Goal: Task Accomplishment & Management: Manage account settings

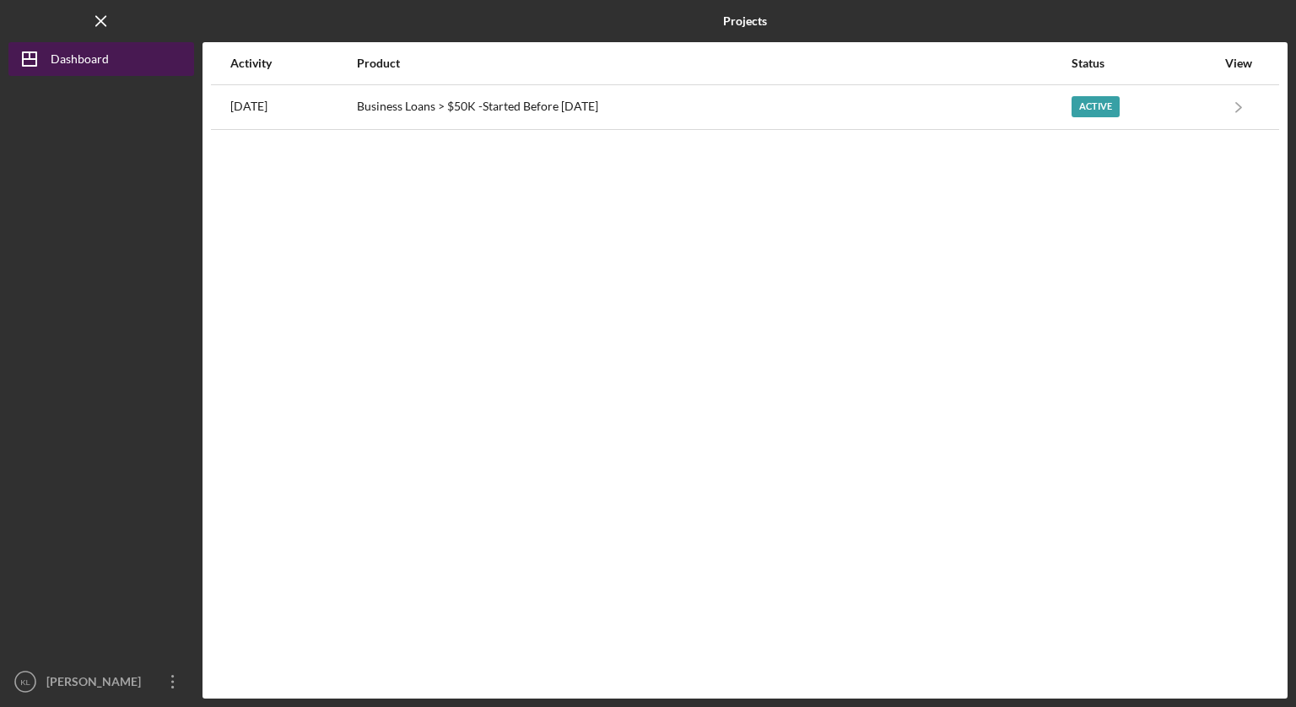
click at [105, 61] on div "Dashboard" at bounding box center [80, 61] width 58 height 38
click at [76, 62] on div "Dashboard" at bounding box center [80, 61] width 58 height 38
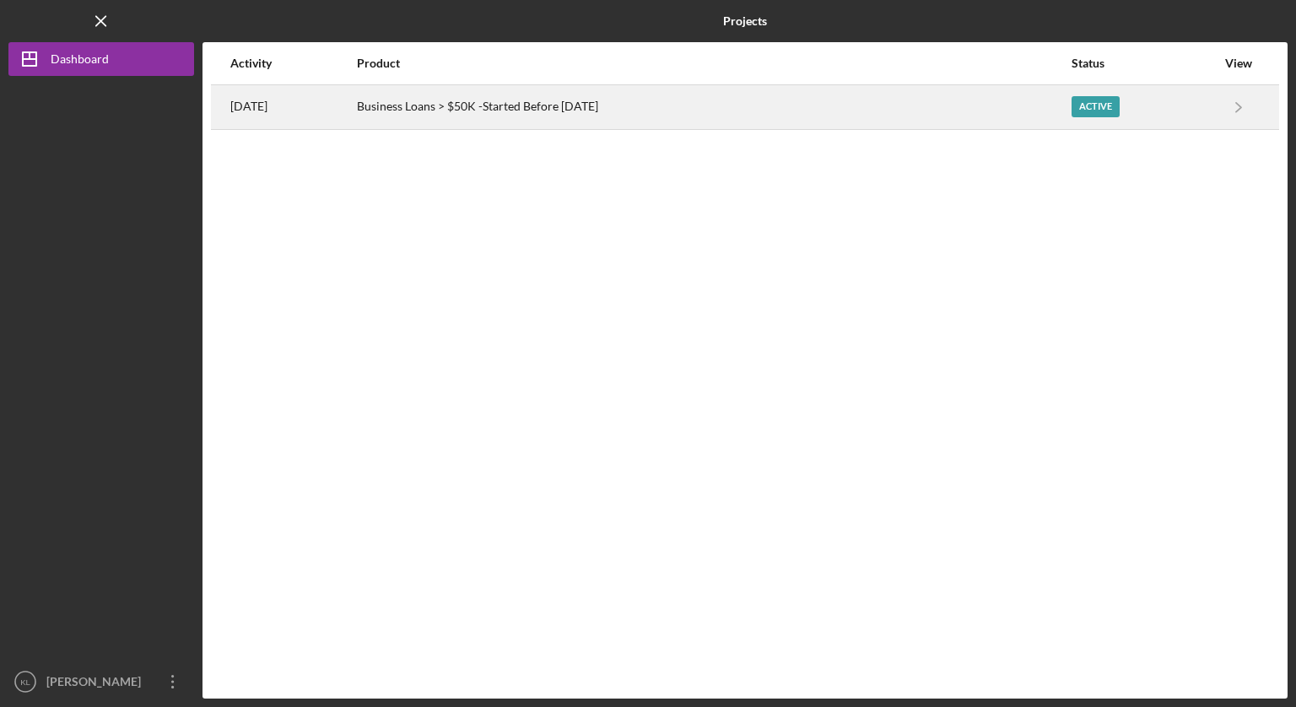
click at [1116, 105] on div "Active" at bounding box center [1096, 106] width 48 height 21
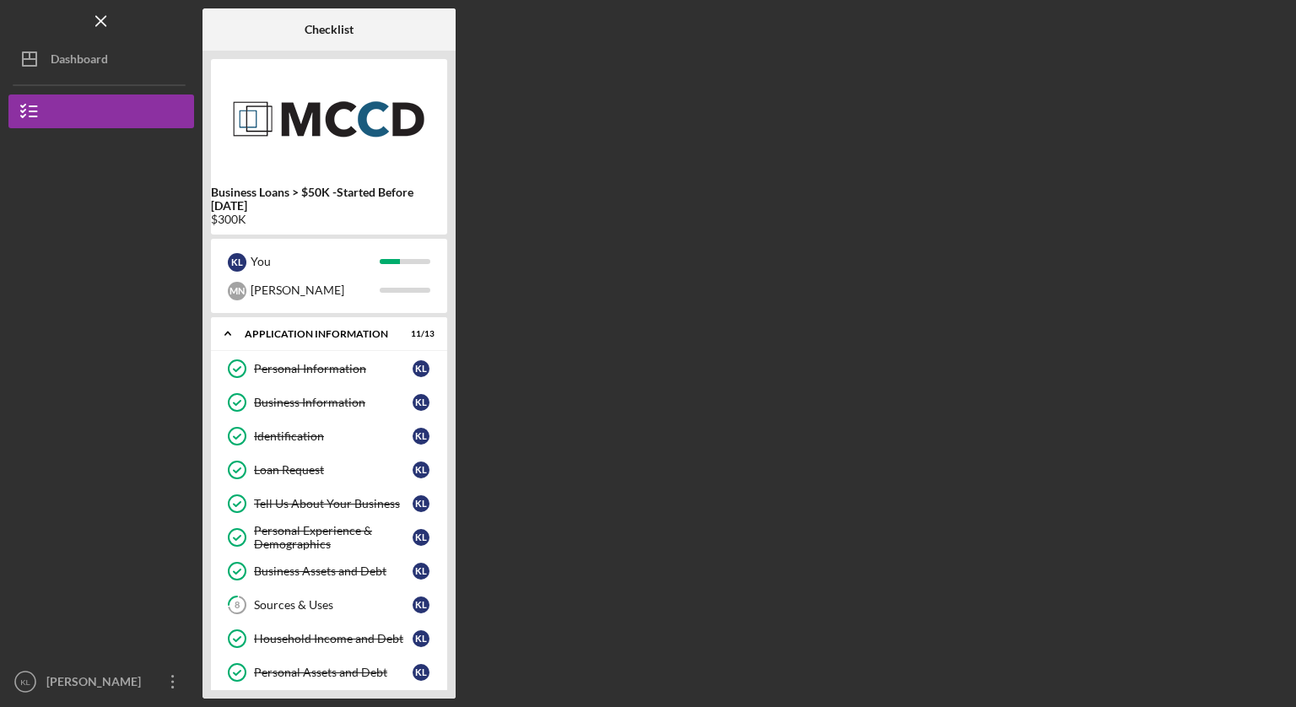
drag, startPoint x: 454, startPoint y: 212, endPoint x: 504, endPoint y: 204, distance: 50.4
click at [505, 204] on div "Checklist Business Loans > $50K -Started Before [DATE] $300K K L You M N [PERSO…" at bounding box center [745, 353] width 1085 height 690
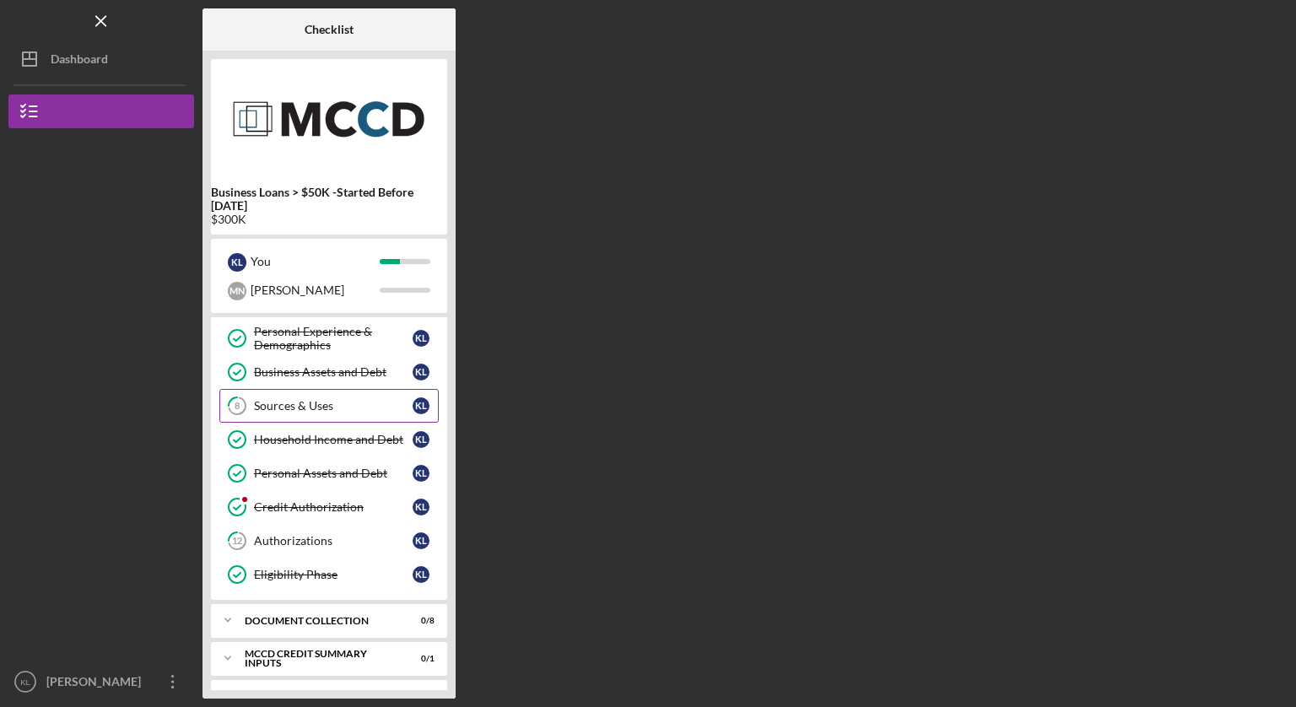
scroll to position [198, 0]
click at [359, 363] on link "Business Assets and Debt Business Assets and Debt K L" at bounding box center [328, 373] width 219 height 34
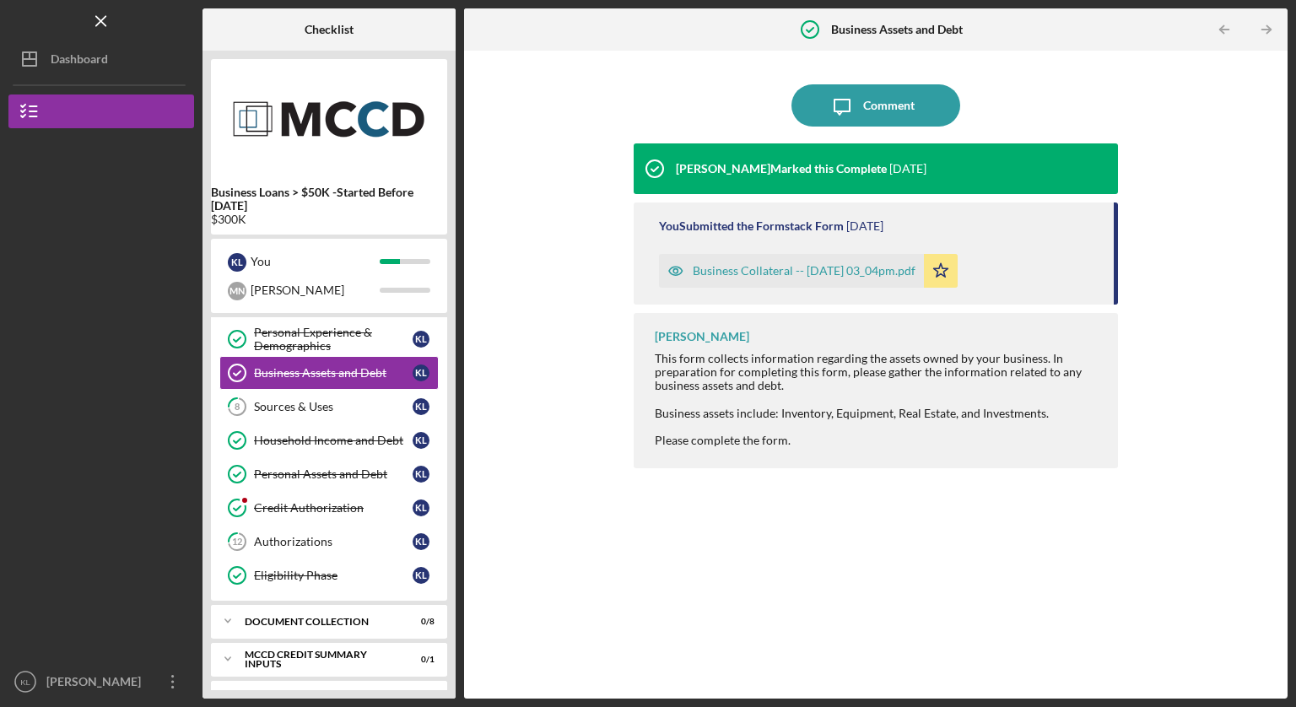
click at [777, 268] on div "Business Collateral -- [DATE] 03_04pm.pdf" at bounding box center [804, 271] width 223 height 14
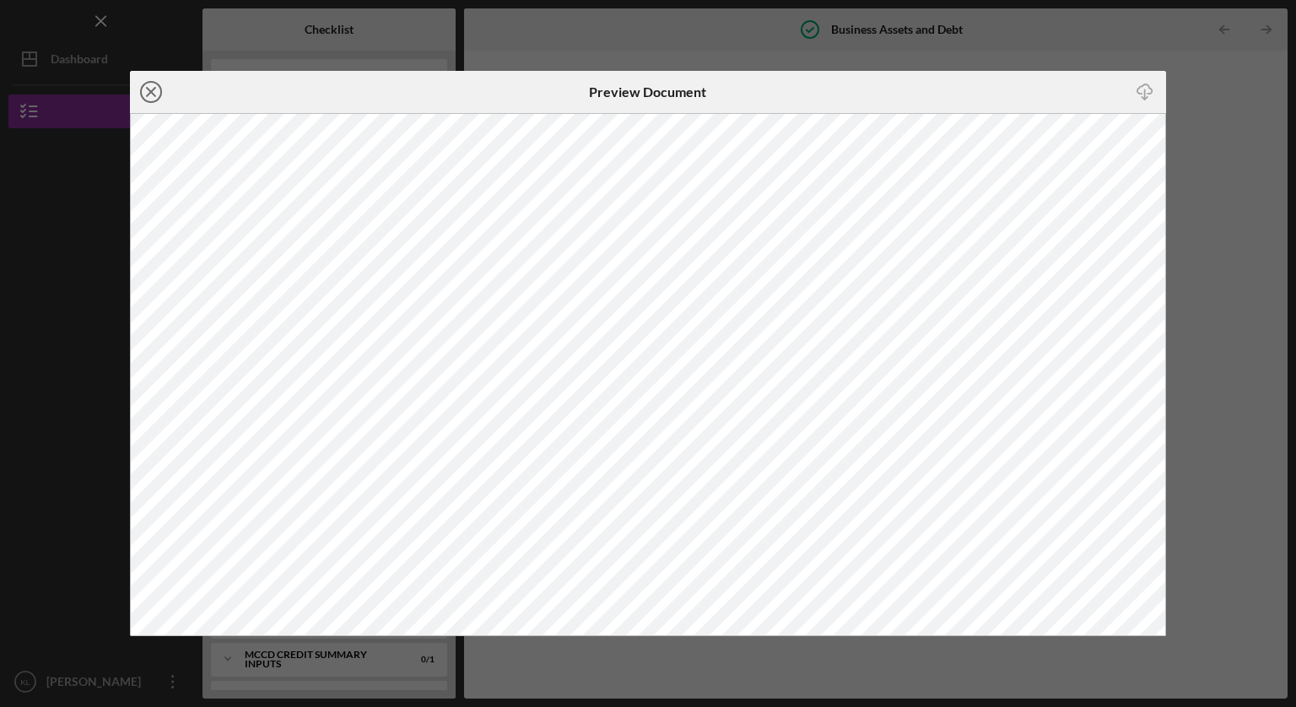
click at [152, 92] on line at bounding box center [151, 92] width 8 height 8
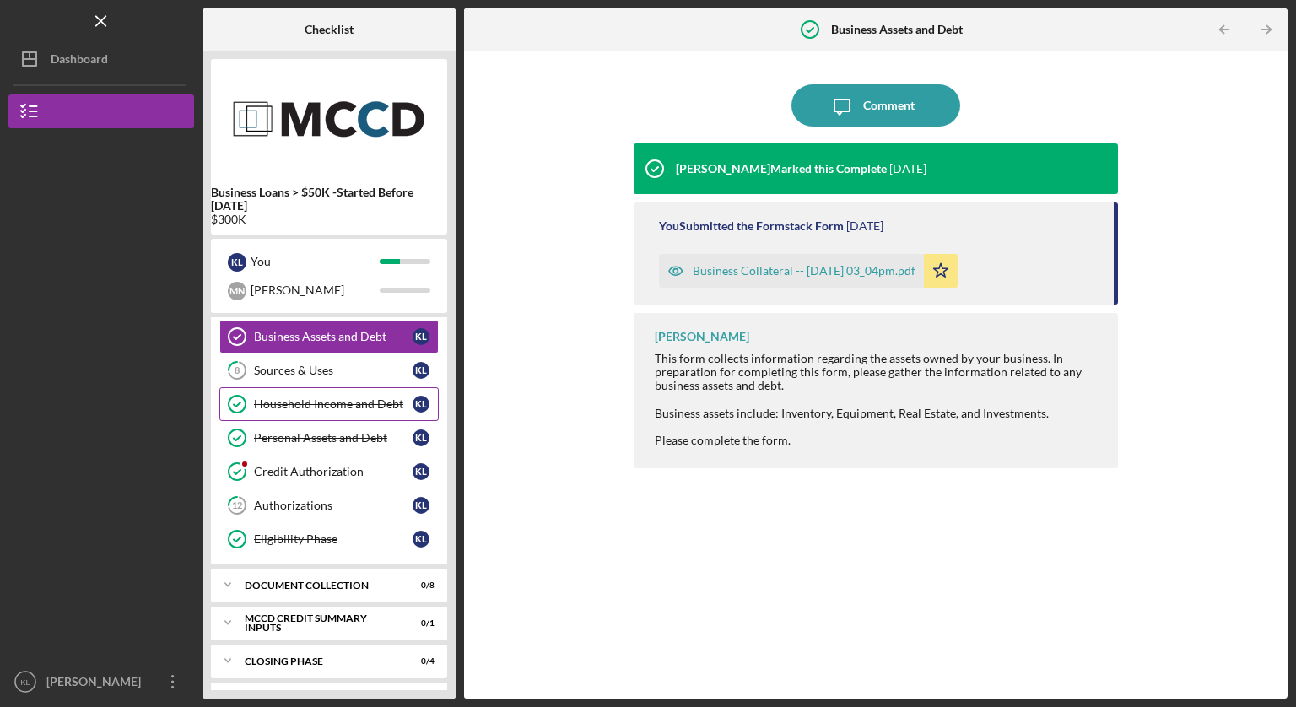
scroll to position [269, 0]
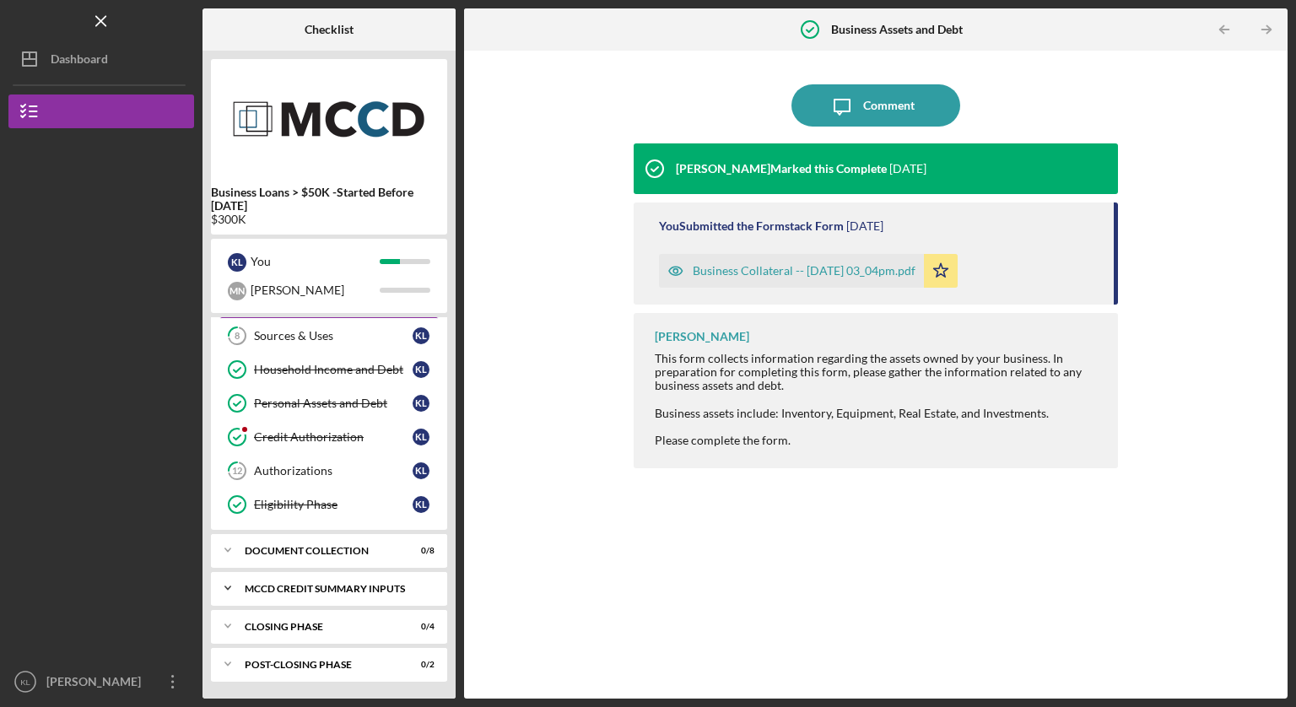
click at [341, 592] on div "MCCD Credit Summary Inputs" at bounding box center [335, 589] width 181 height 10
click at [336, 592] on div "MCCD Credit Summary Inputs" at bounding box center [335, 589] width 181 height 10
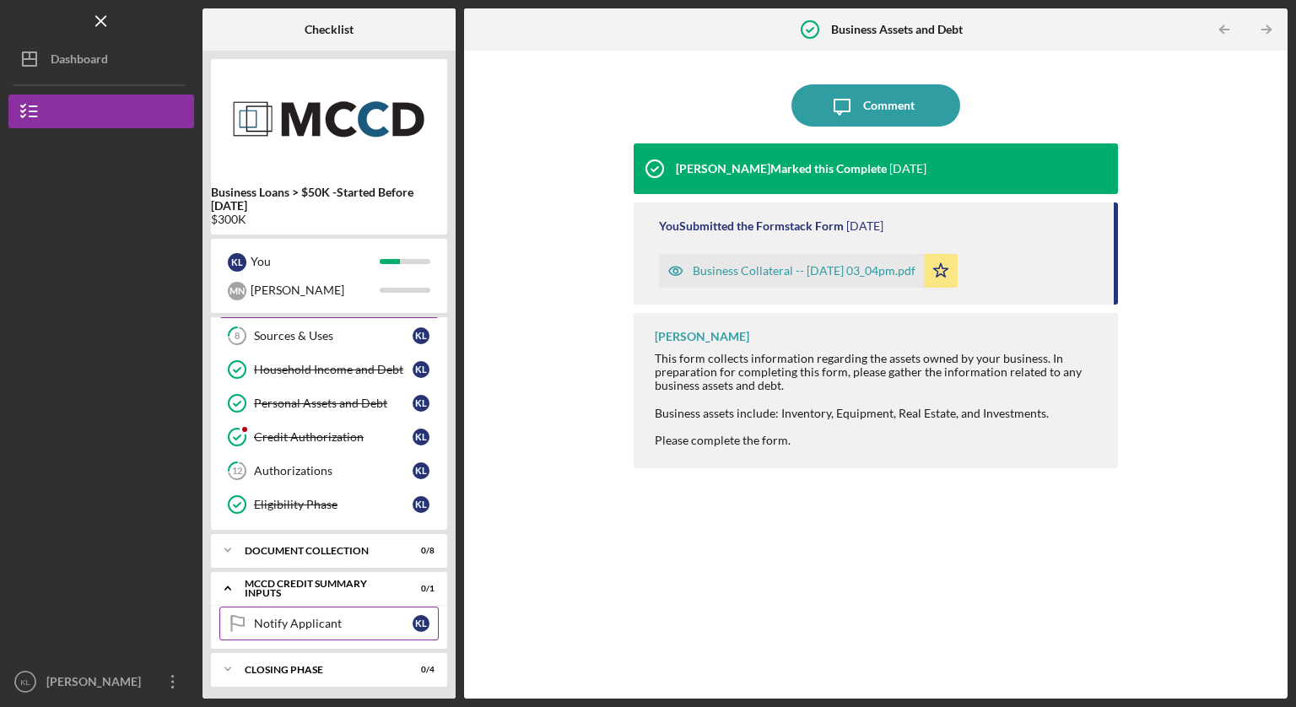
click at [328, 626] on div "Notify Applicant" at bounding box center [333, 624] width 159 height 14
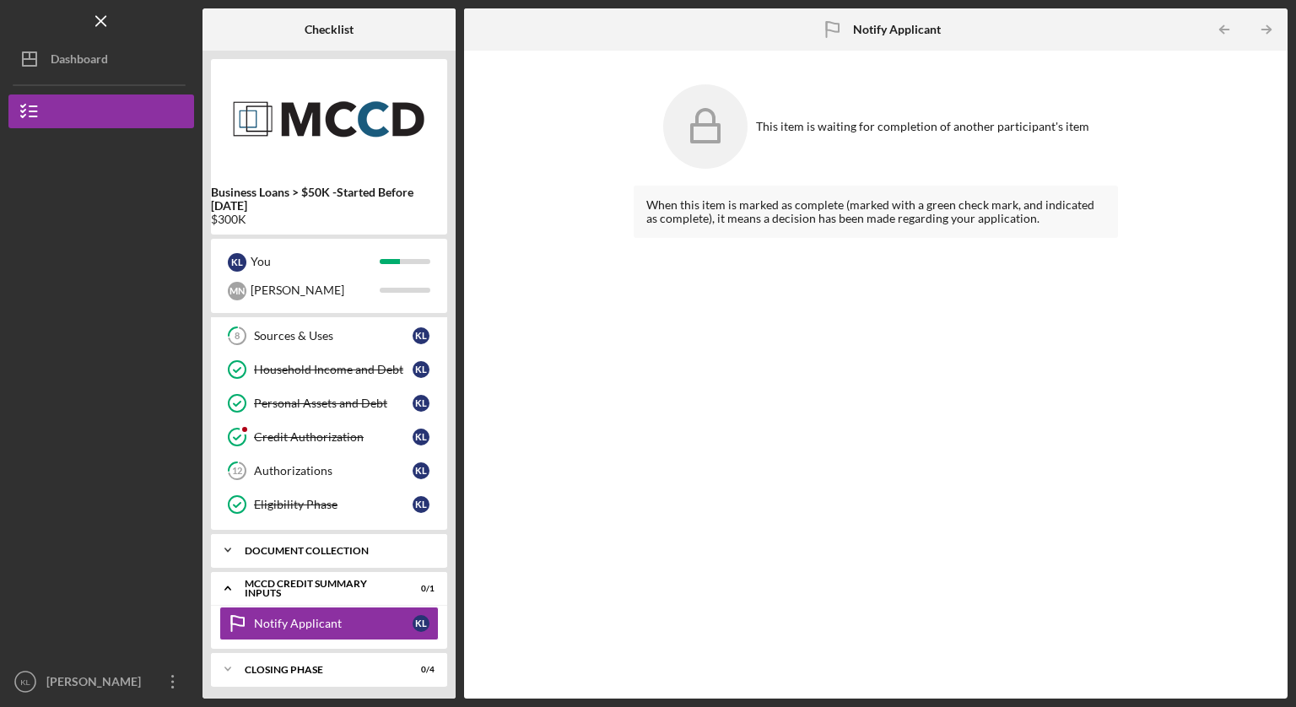
click at [317, 555] on div "Icon/Expander Document Collection 0 / 8" at bounding box center [329, 550] width 236 height 34
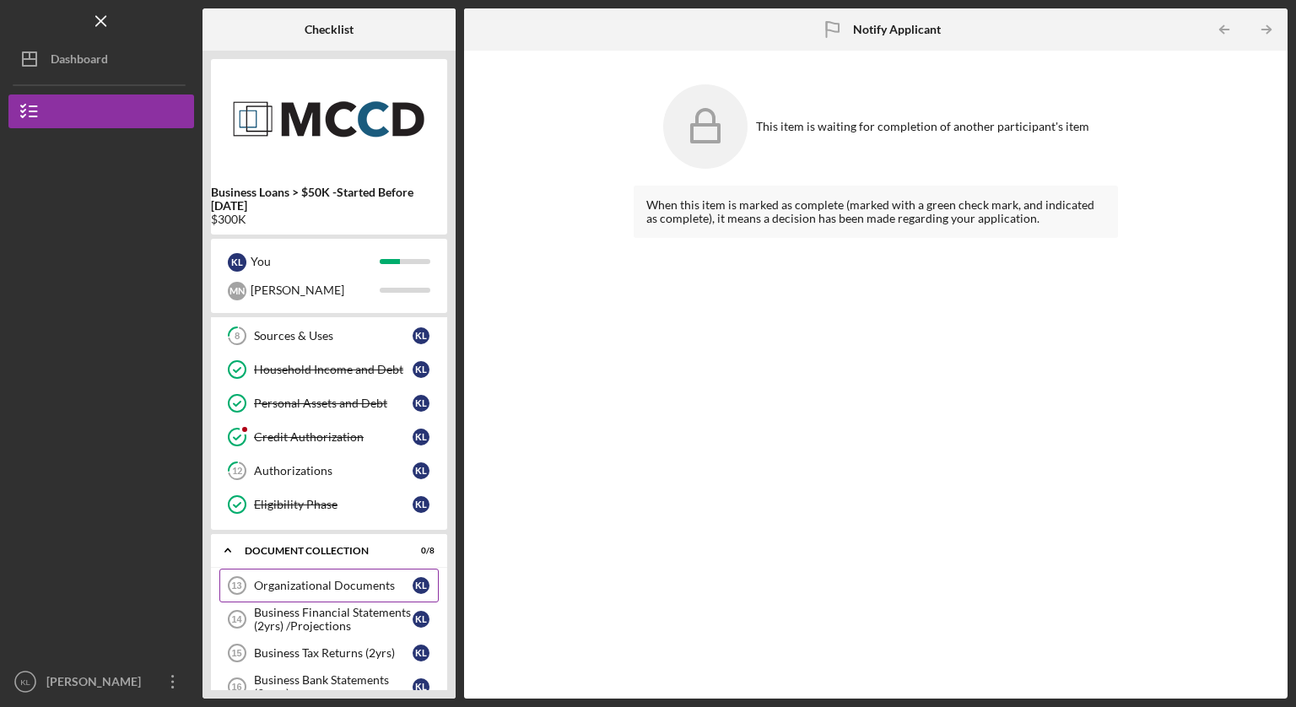
click at [325, 581] on div "Organizational Documents" at bounding box center [333, 586] width 159 height 14
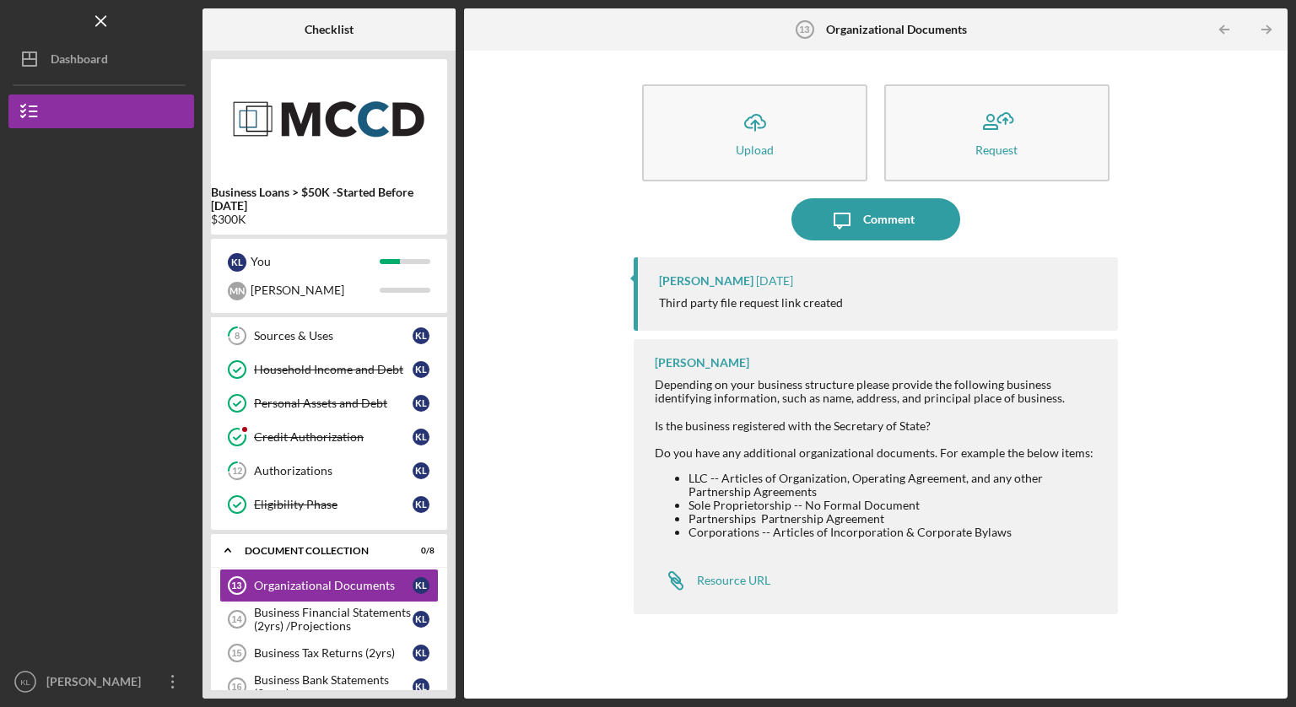
click at [722, 305] on div "Third party file request link created" at bounding box center [751, 303] width 184 height 14
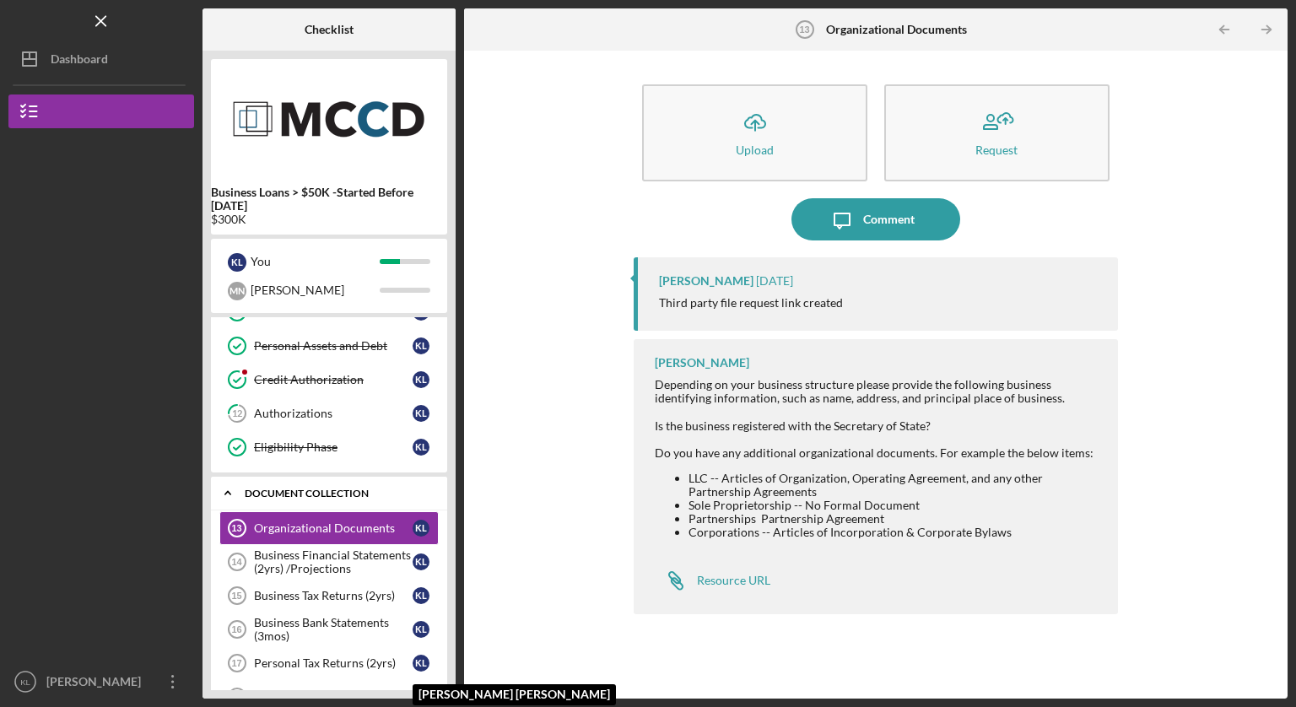
scroll to position [322, 0]
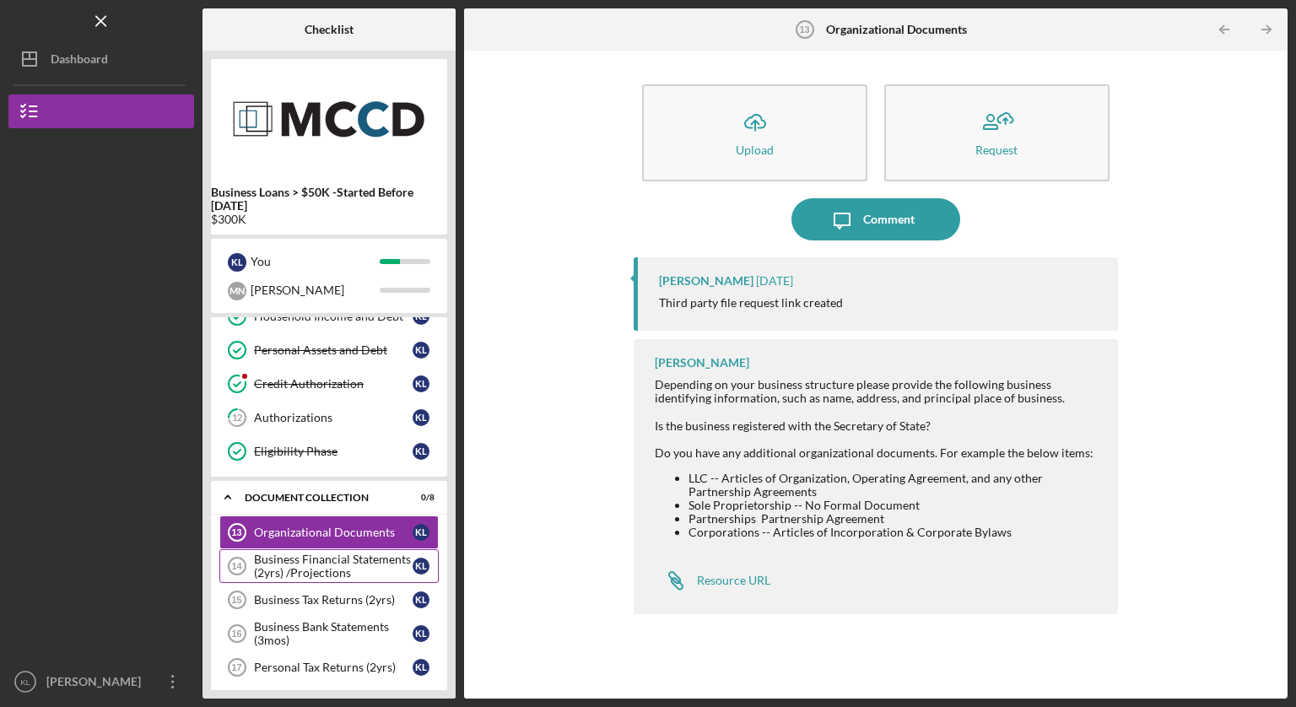
click at [324, 574] on div "Business Financial Statements (2yrs) /Projections" at bounding box center [333, 566] width 159 height 27
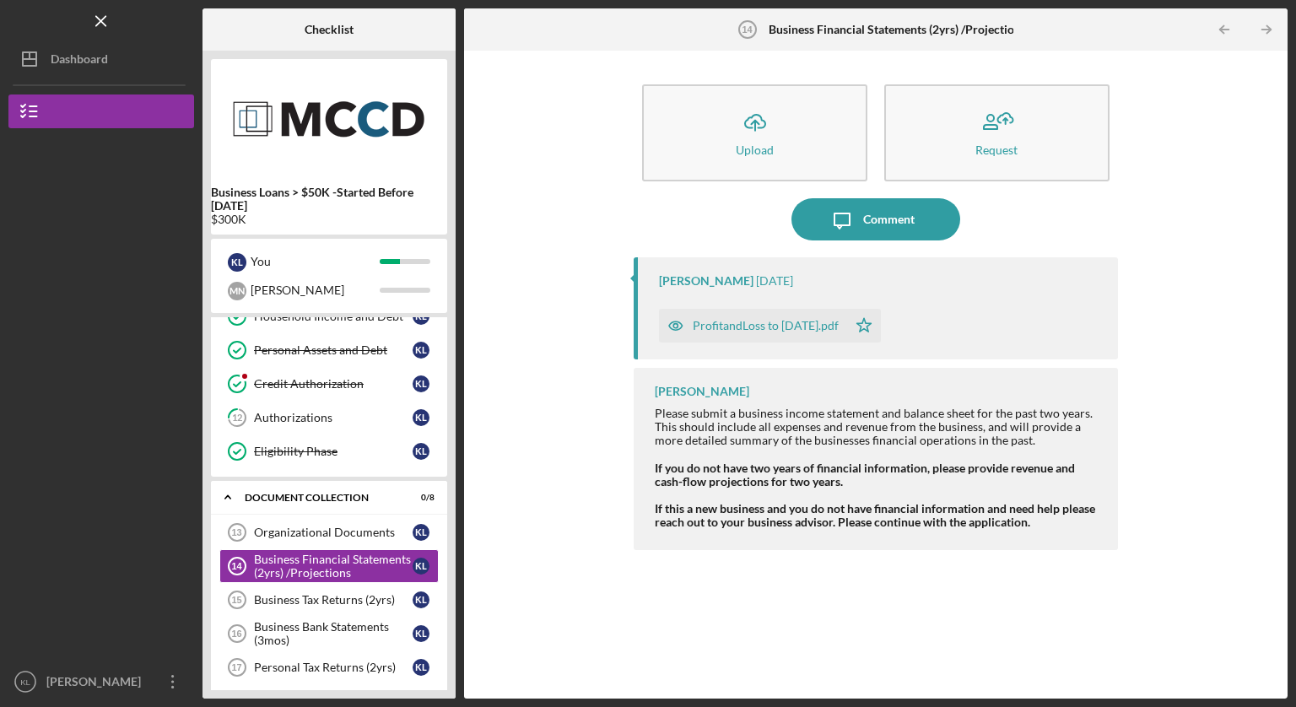
click at [756, 321] on div "ProfitandLoss to [DATE].pdf" at bounding box center [766, 326] width 146 height 14
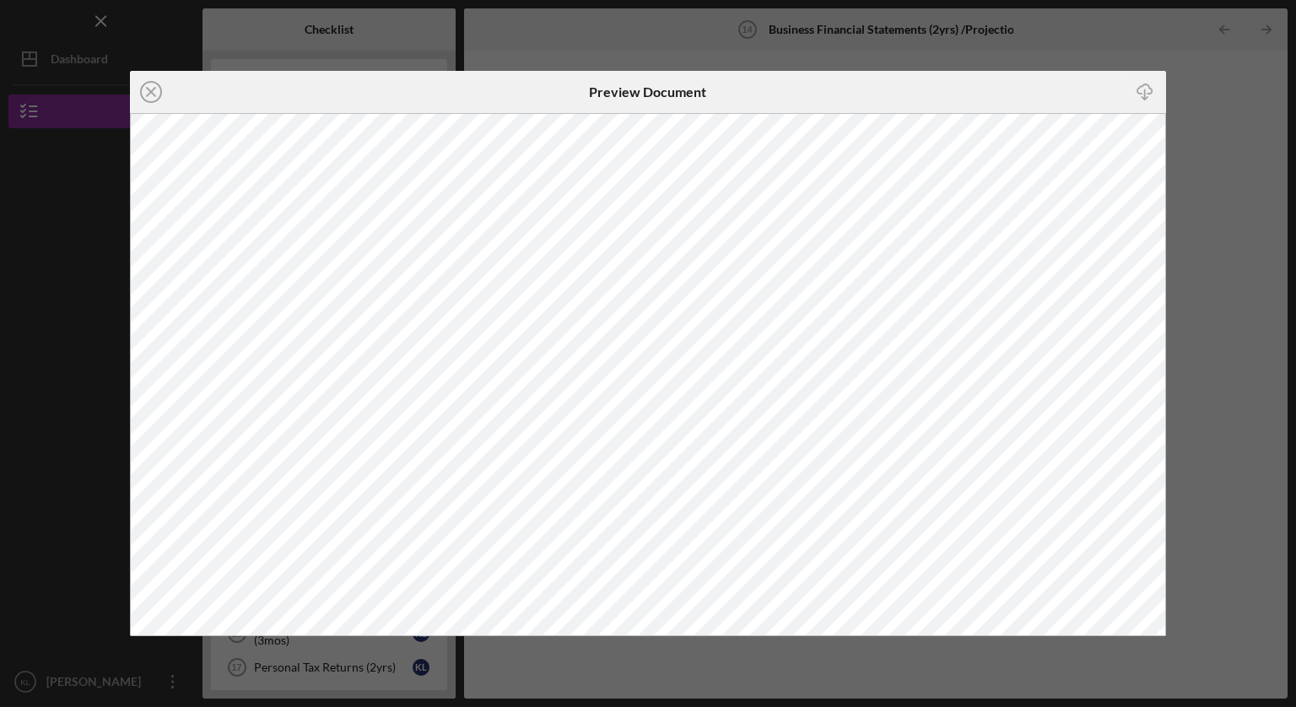
click at [930, 105] on div "Icon/Download" at bounding box center [994, 92] width 346 height 42
click at [158, 94] on icon "Icon/Close" at bounding box center [151, 92] width 42 height 42
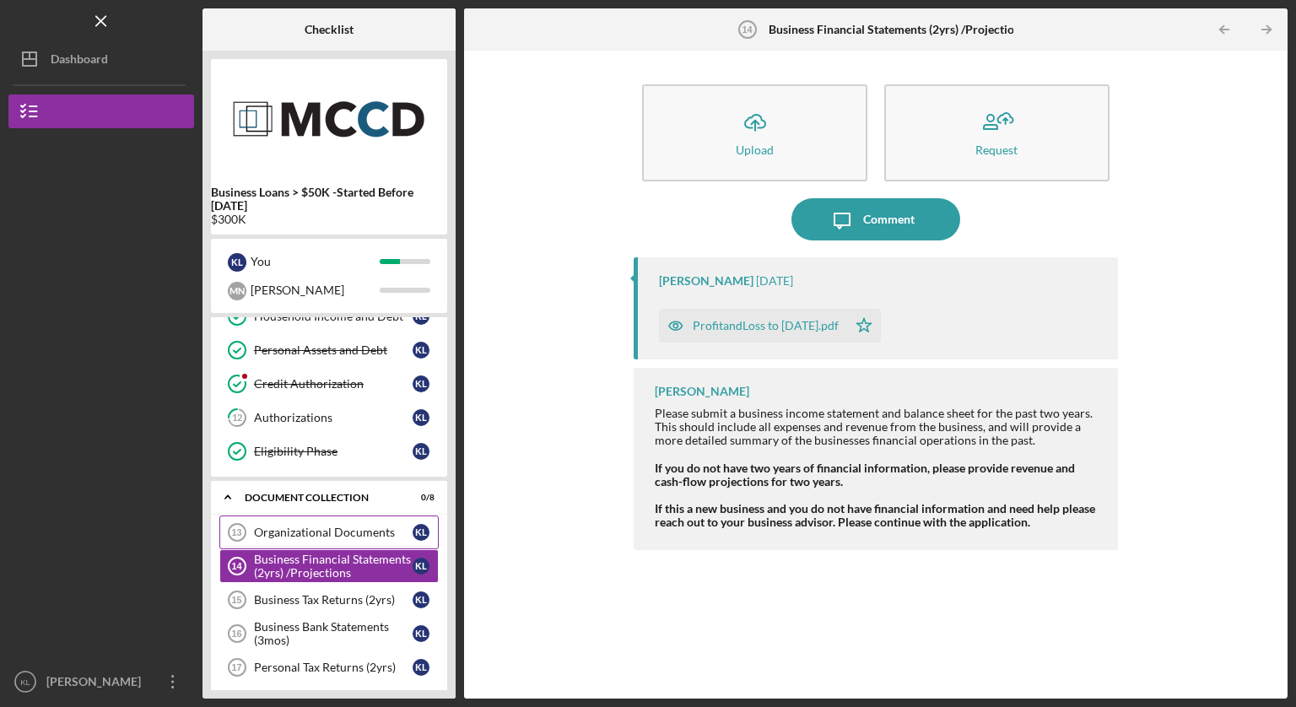
click at [276, 532] on div "Organizational Documents" at bounding box center [333, 533] width 159 height 14
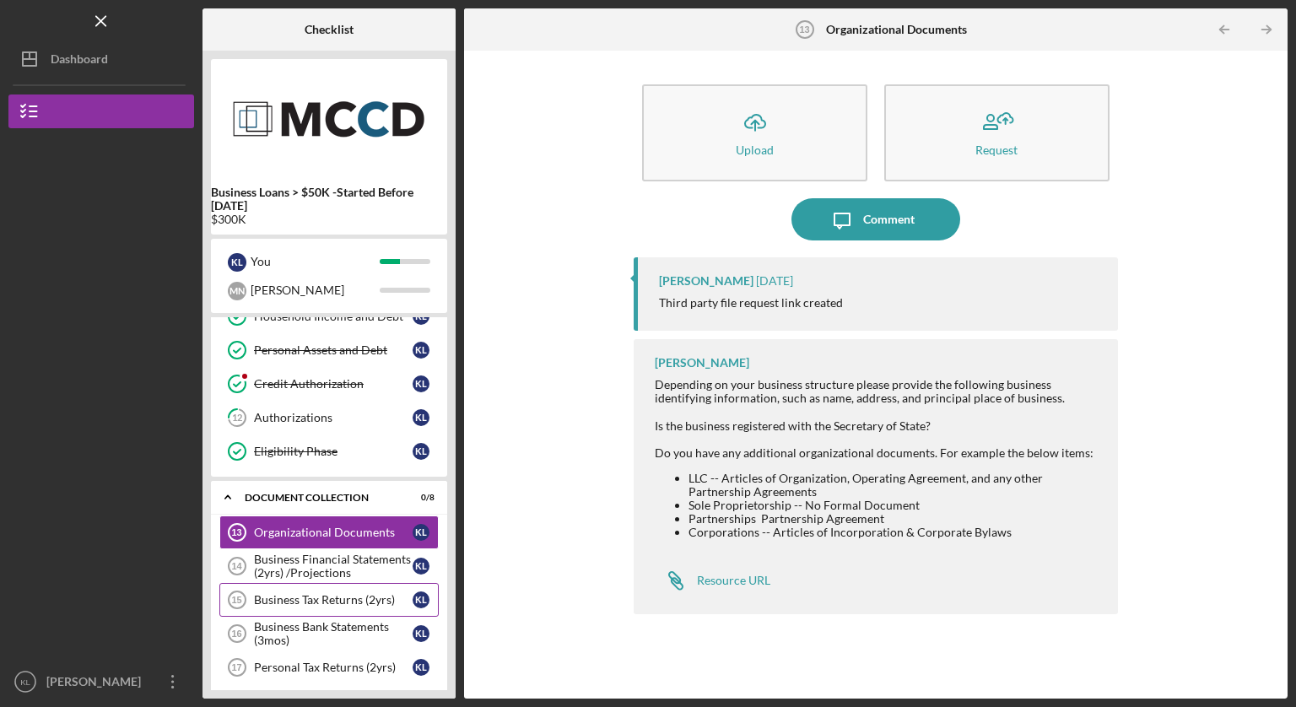
click at [277, 602] on div "Business Tax Returns (2yrs)" at bounding box center [333, 600] width 159 height 14
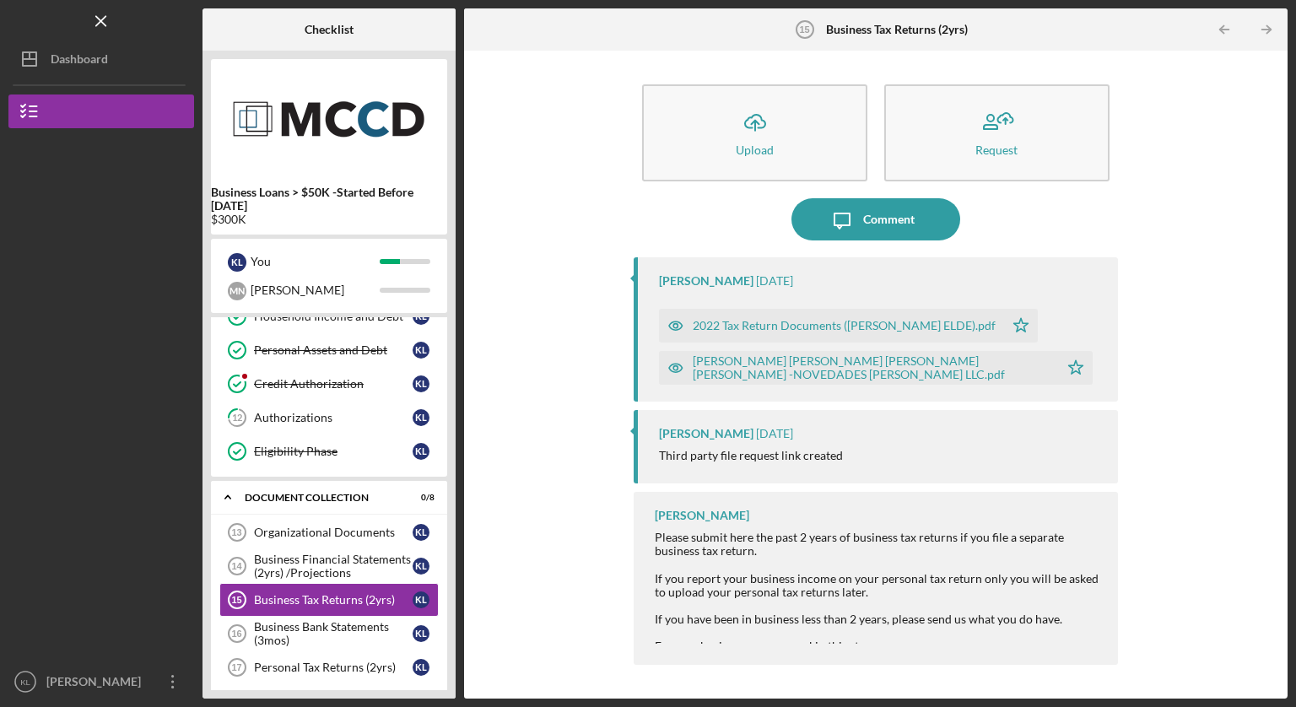
click at [721, 325] on div "2022 Tax Return Documents ([PERSON_NAME] ELDE).pdf" at bounding box center [844, 326] width 303 height 14
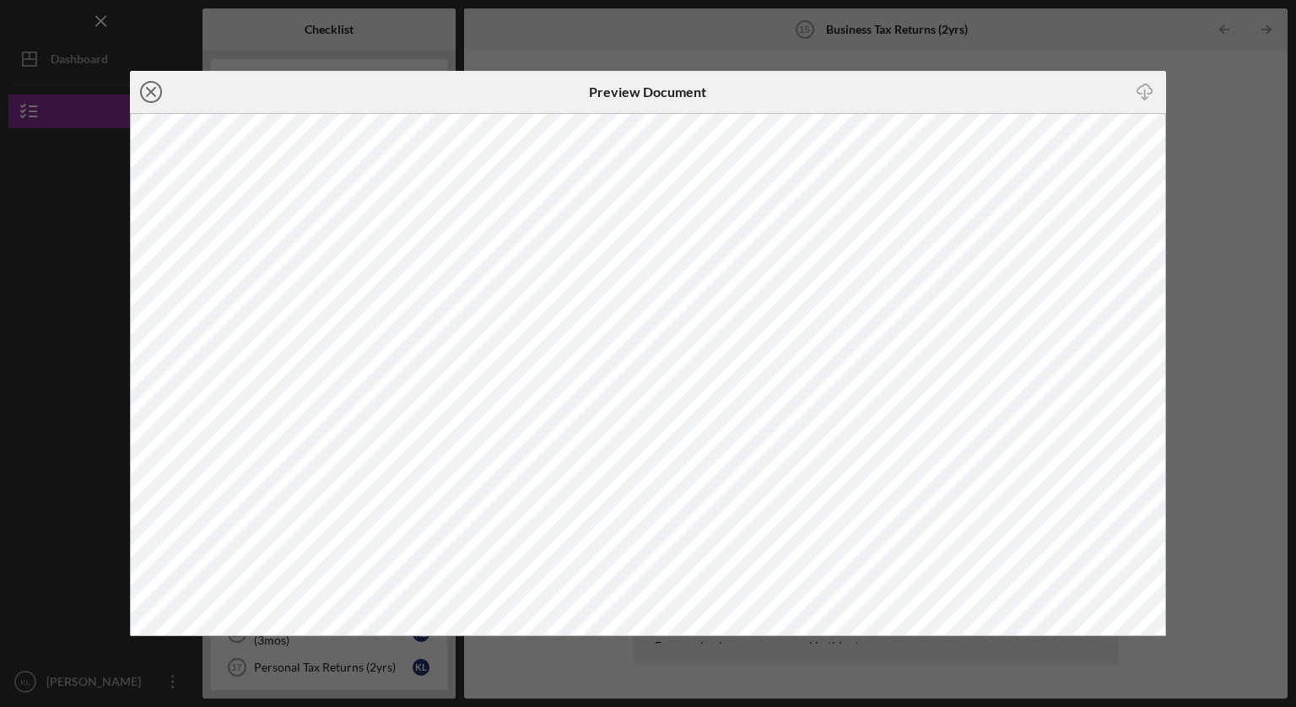
click at [149, 89] on icon "Icon/Close" at bounding box center [151, 92] width 42 height 42
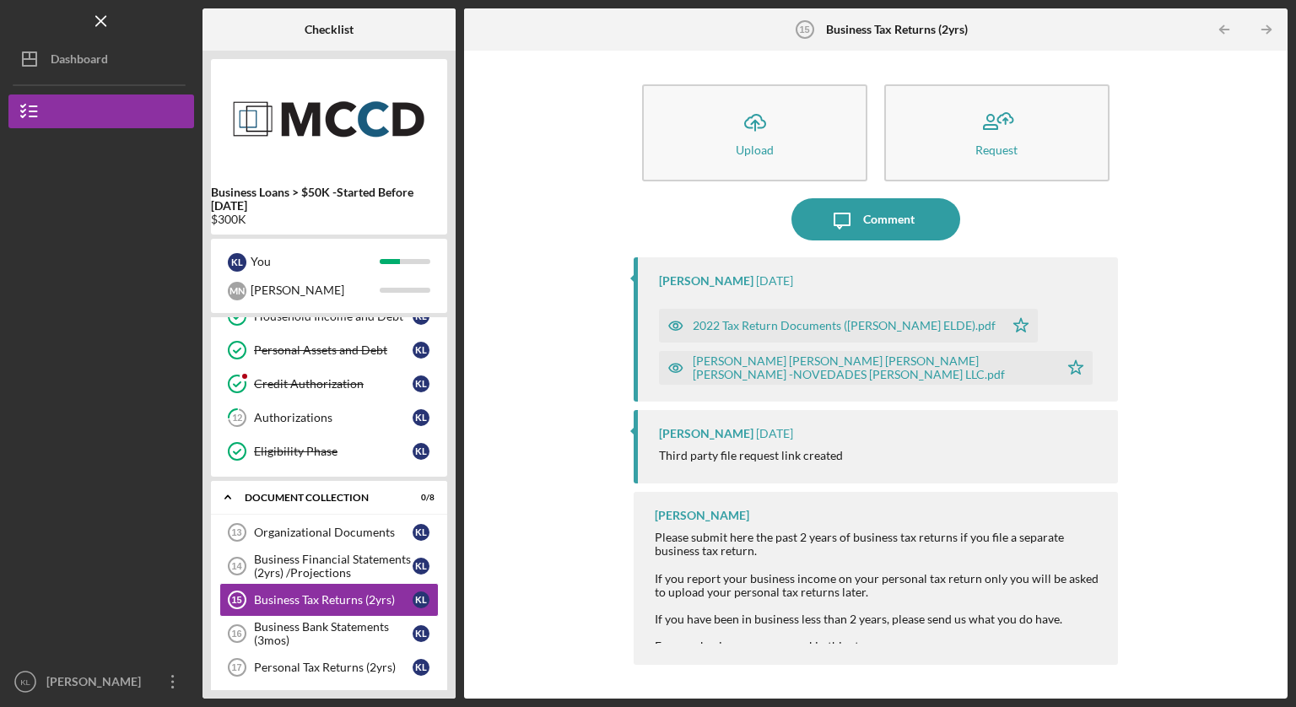
click at [721, 366] on div "[PERSON_NAME] [PERSON_NAME] [PERSON_NAME] [PERSON_NAME] -NOVEDADES [PERSON_NAME…" at bounding box center [872, 367] width 358 height 27
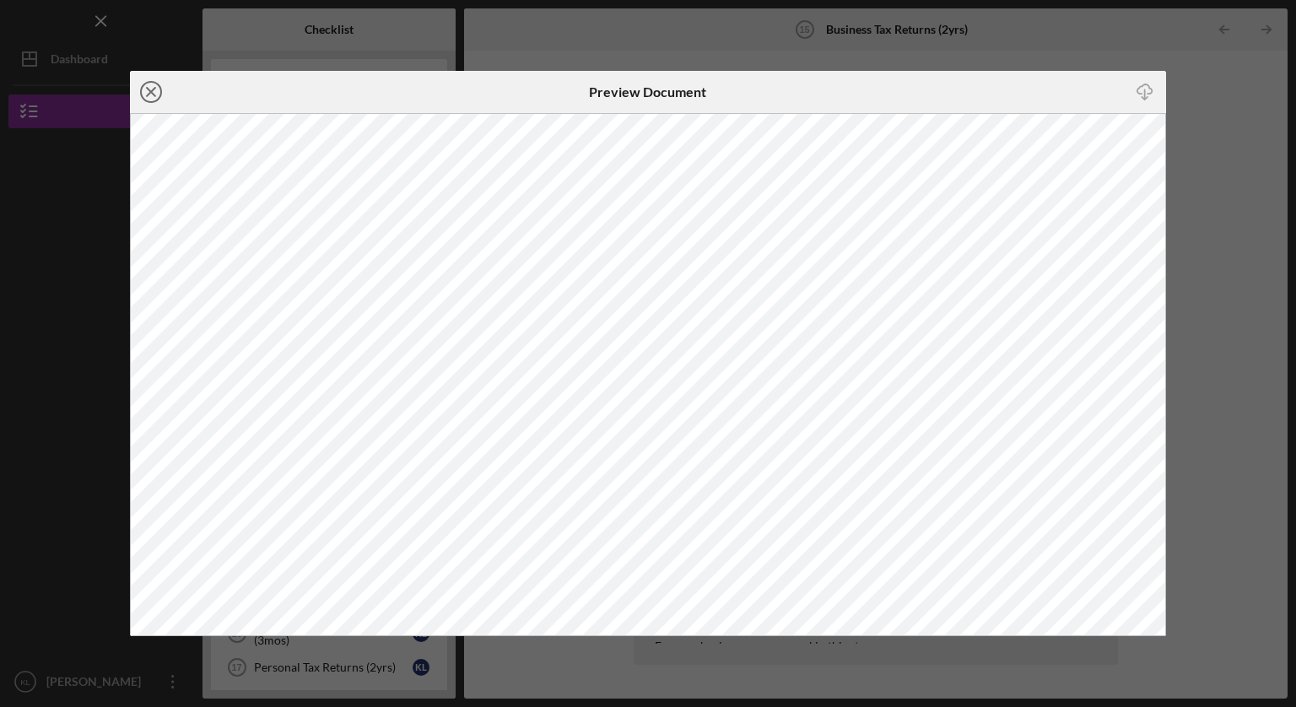
click at [150, 97] on icon "Icon/Close" at bounding box center [151, 92] width 42 height 42
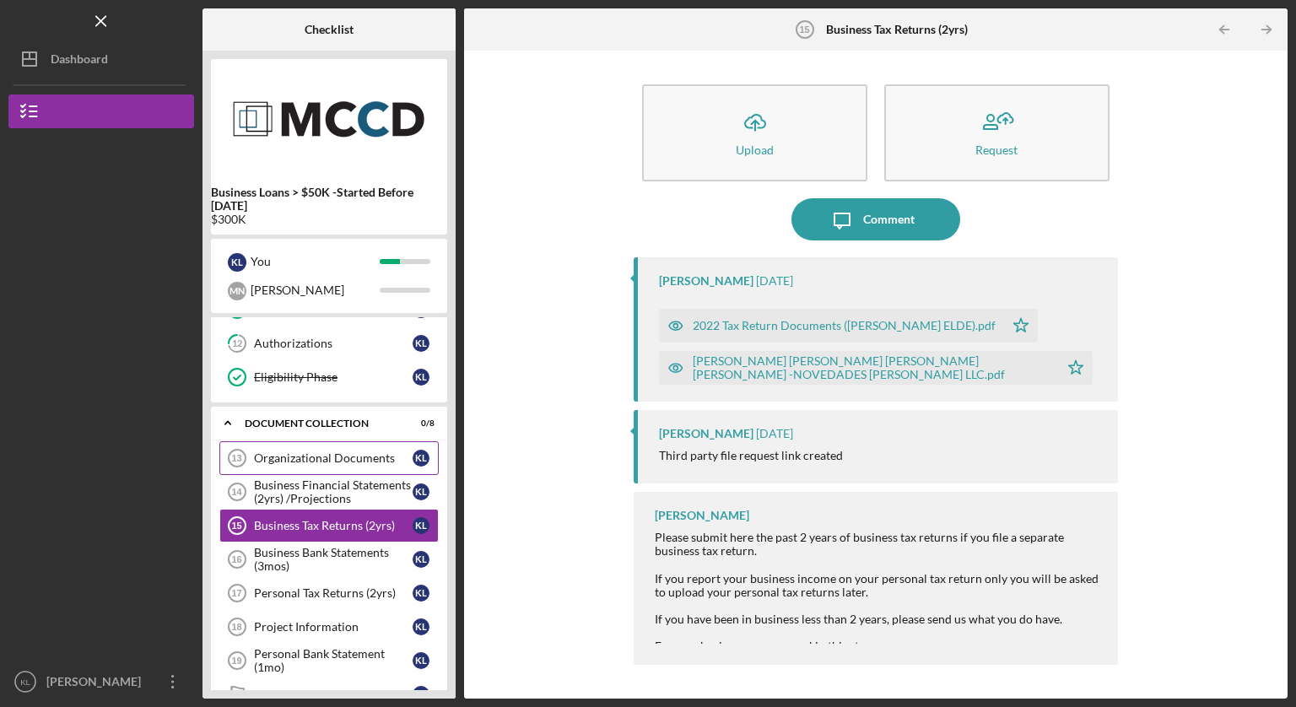
scroll to position [395, 0]
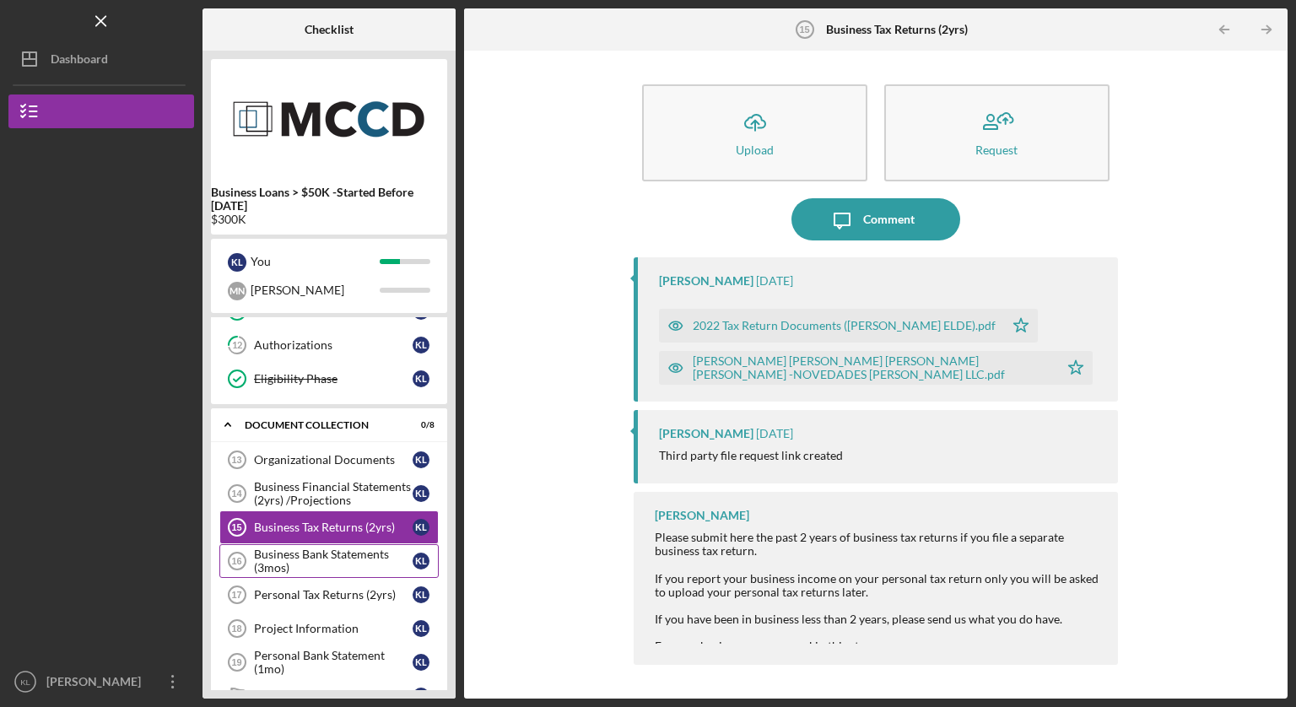
click at [298, 558] on div "Business Bank Statements (3mos)" at bounding box center [333, 561] width 159 height 27
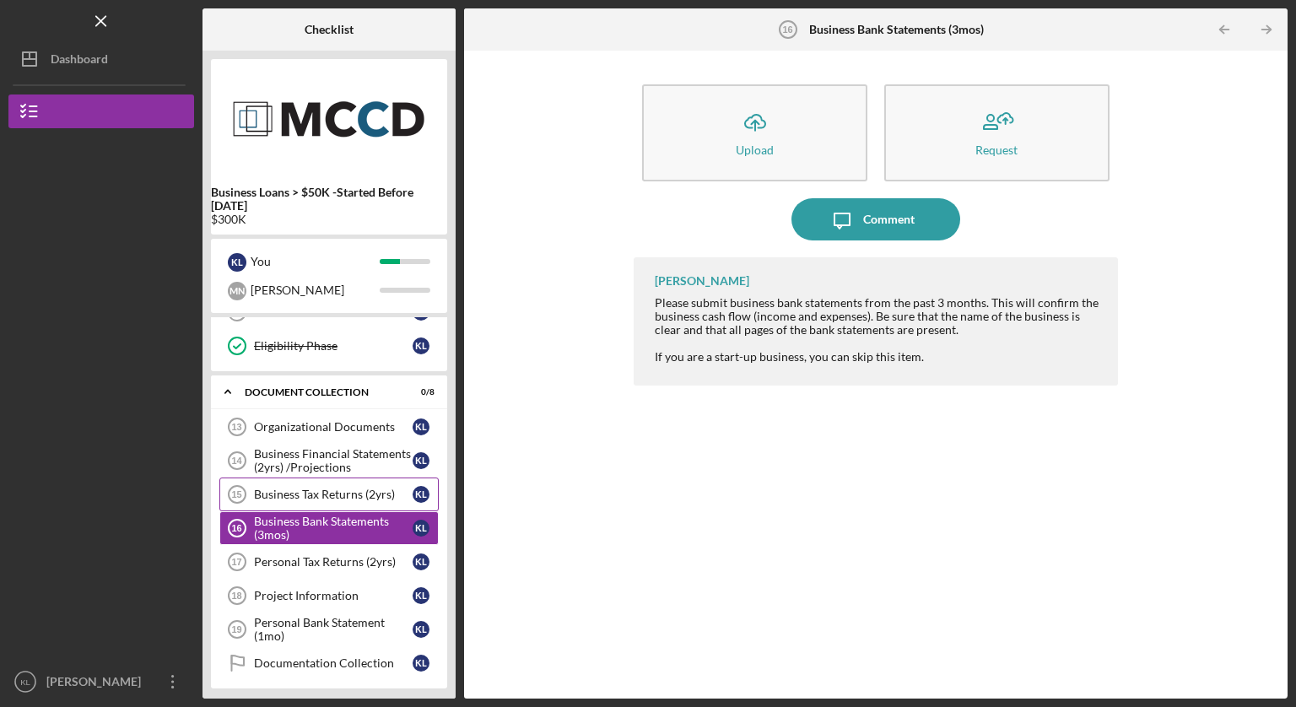
scroll to position [430, 0]
click at [322, 554] on div "Personal Tax Returns (2yrs)" at bounding box center [333, 561] width 159 height 14
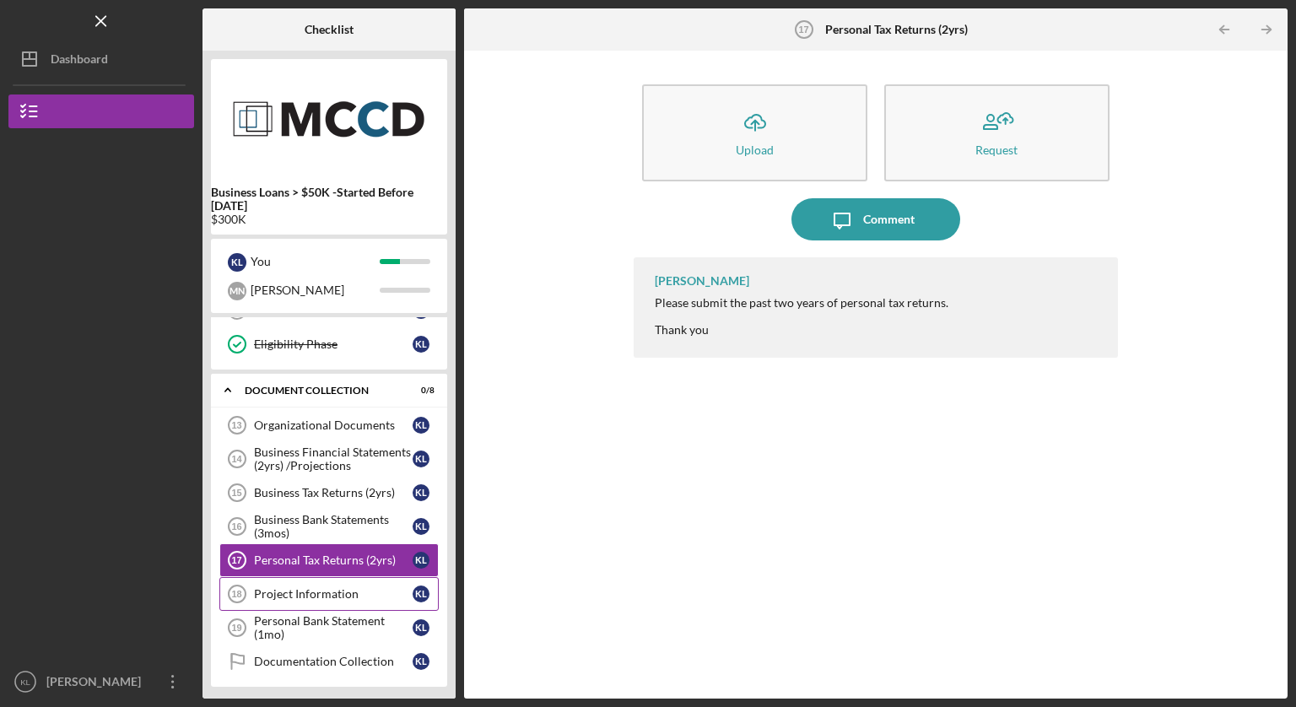
click at [311, 586] on link "Project Information 18 Project Information K L" at bounding box center [328, 594] width 219 height 34
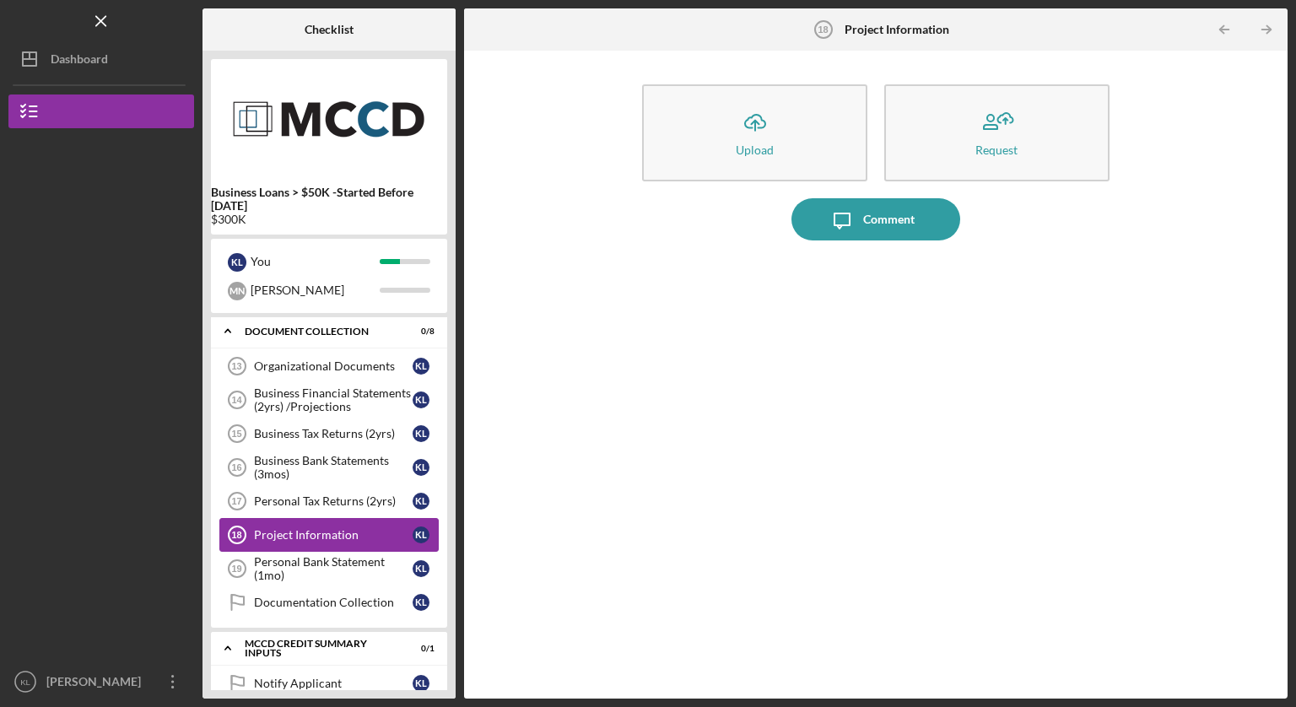
scroll to position [487, 0]
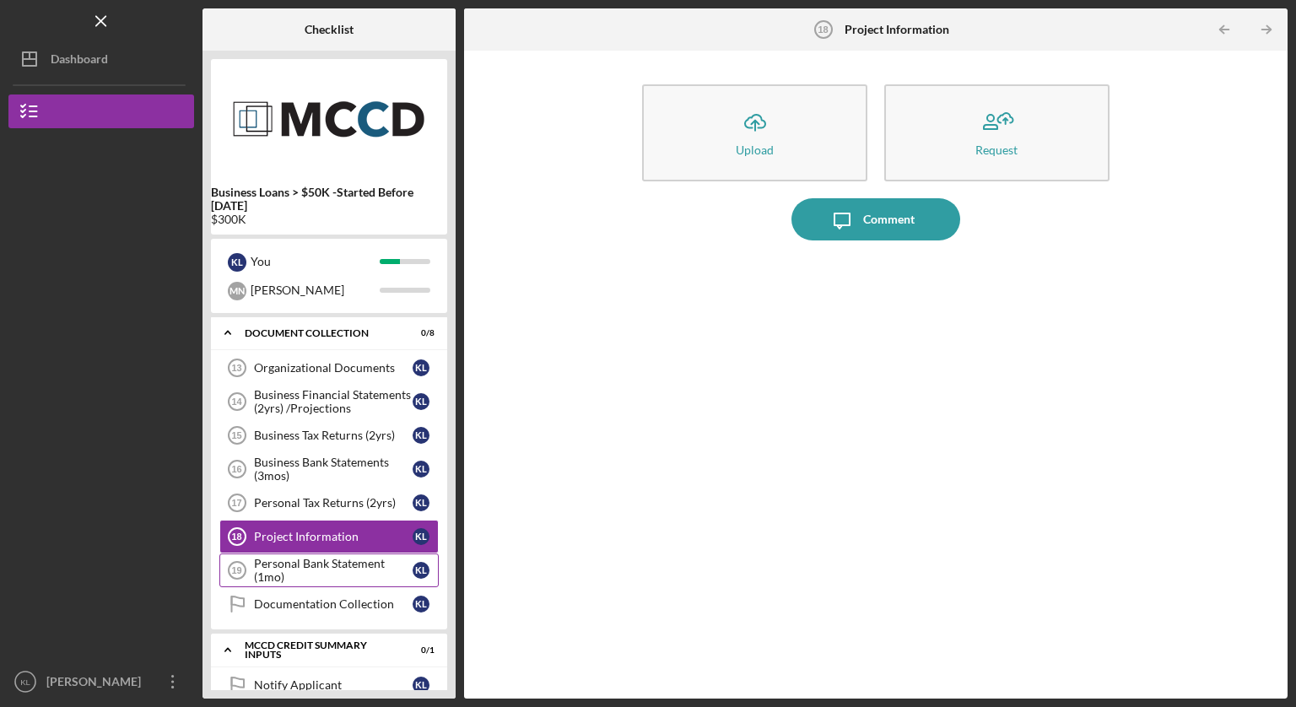
click at [311, 580] on div "Personal Bank Statement (1mo)" at bounding box center [333, 570] width 159 height 27
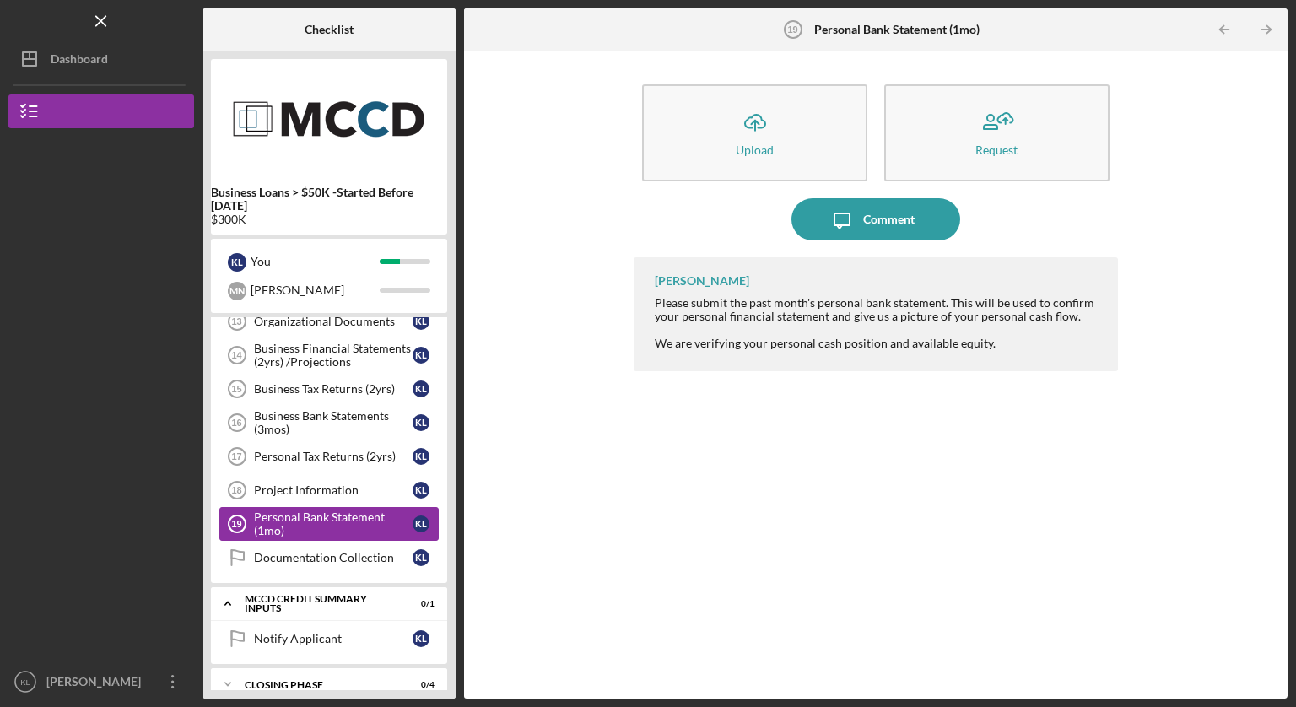
scroll to position [530, 0]
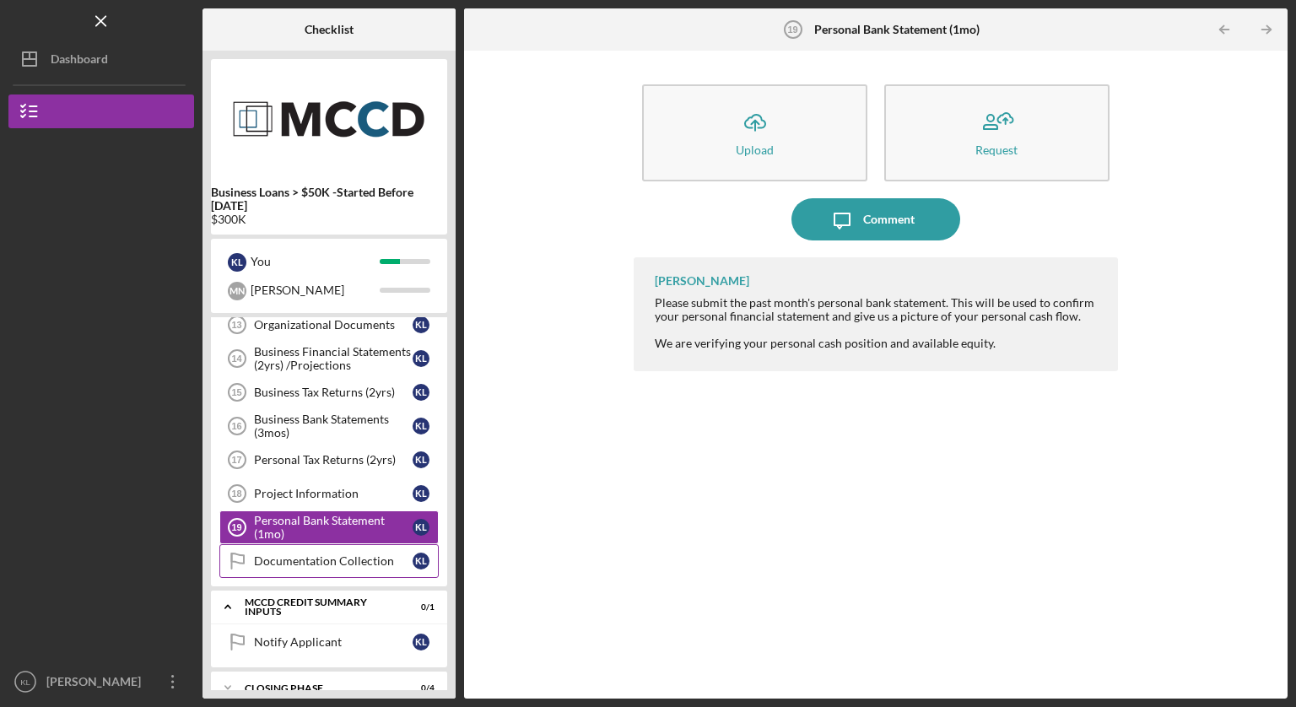
click at [311, 568] on link "Documentation Collection Documentation Collection K L" at bounding box center [328, 561] width 219 height 34
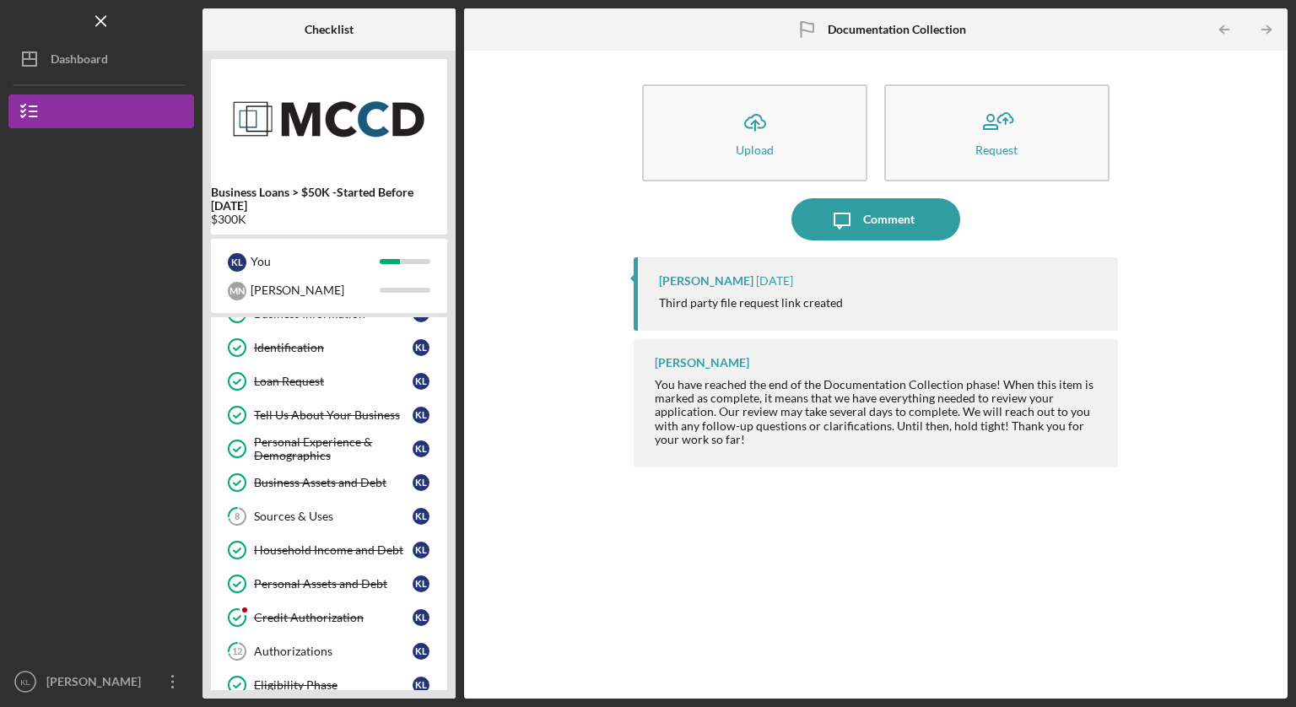
scroll to position [84, 0]
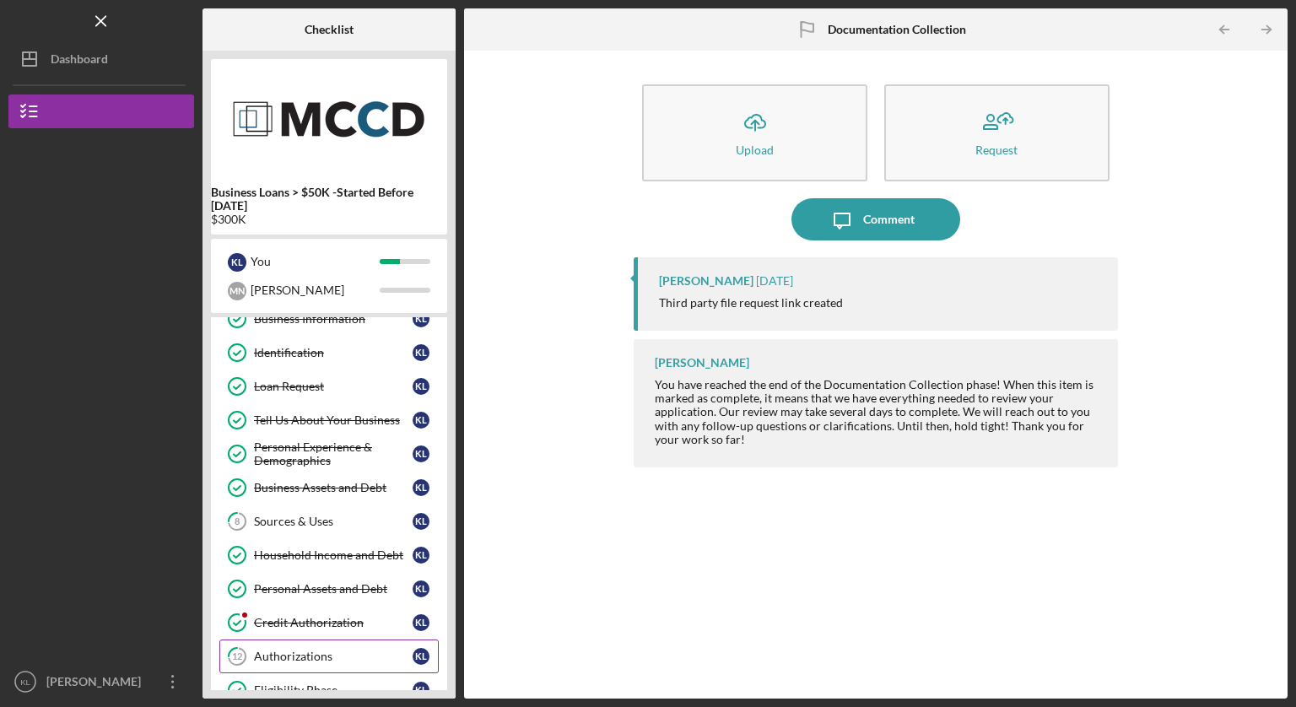
click at [291, 640] on link "12 Authorizations K L" at bounding box center [328, 657] width 219 height 34
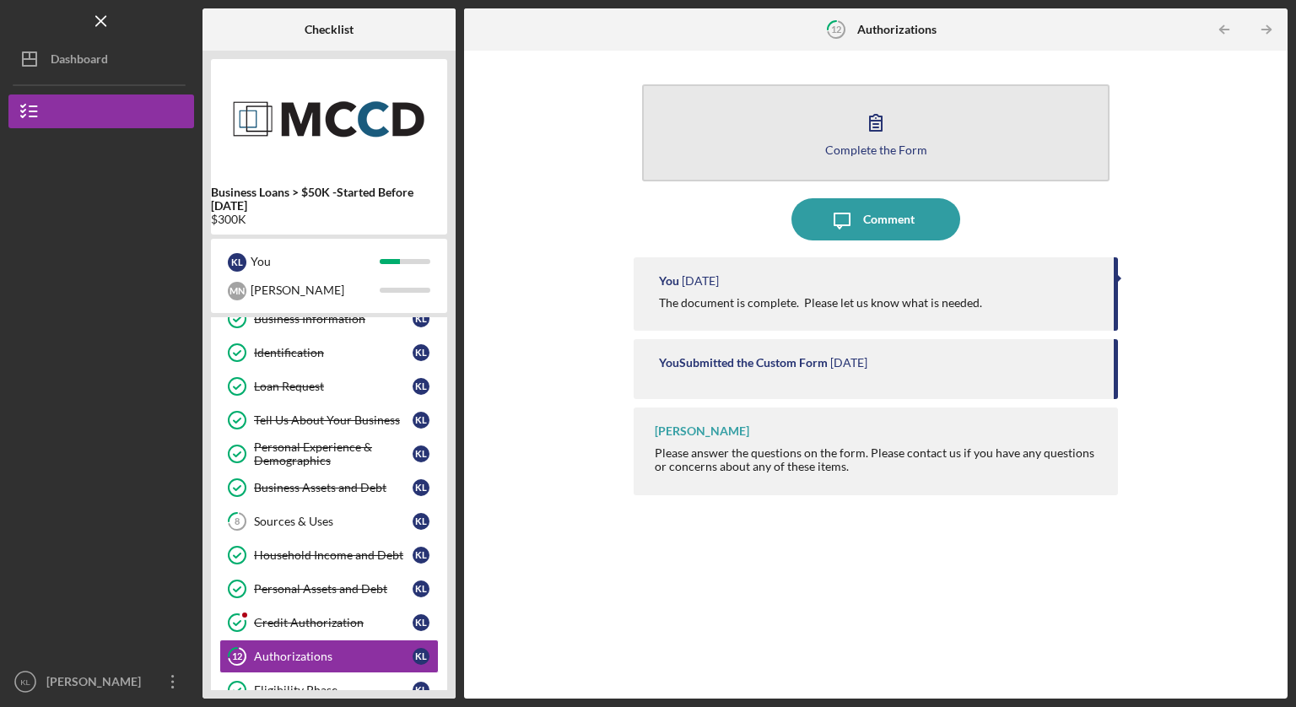
click at [730, 128] on button "Complete the Form Form" at bounding box center [875, 132] width 467 height 97
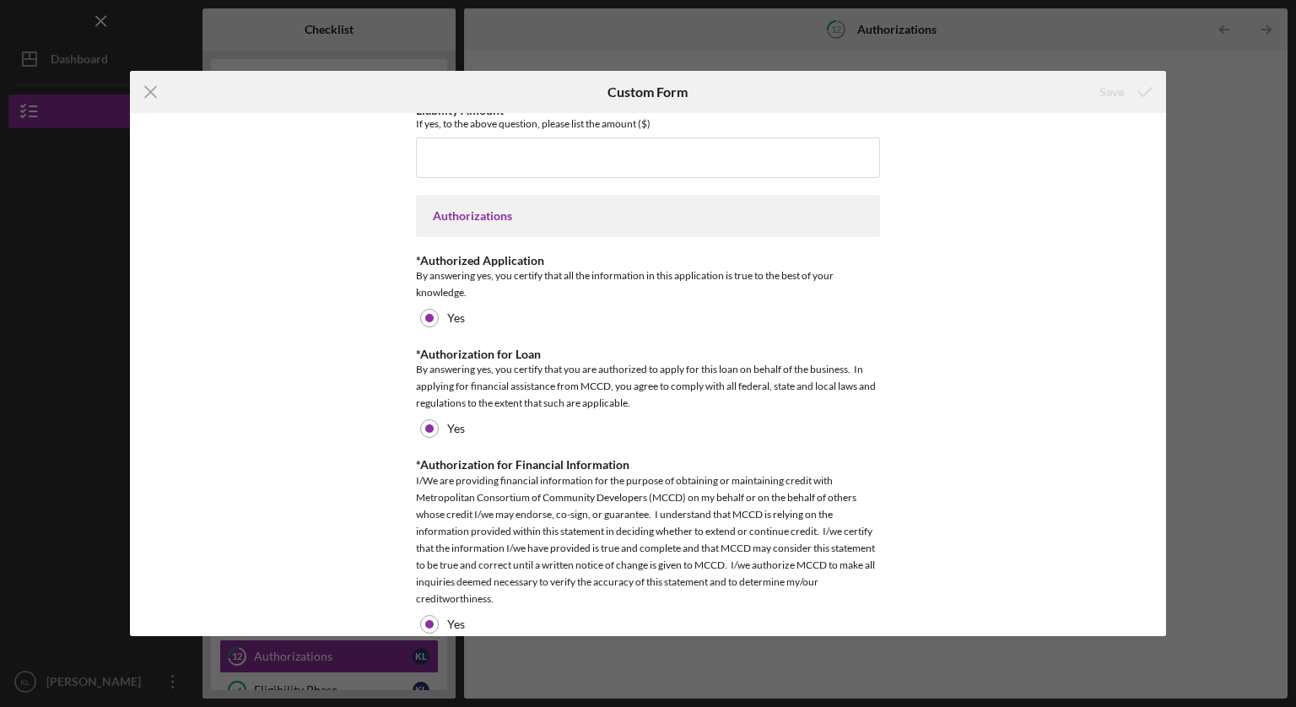
scroll to position [1083, 0]
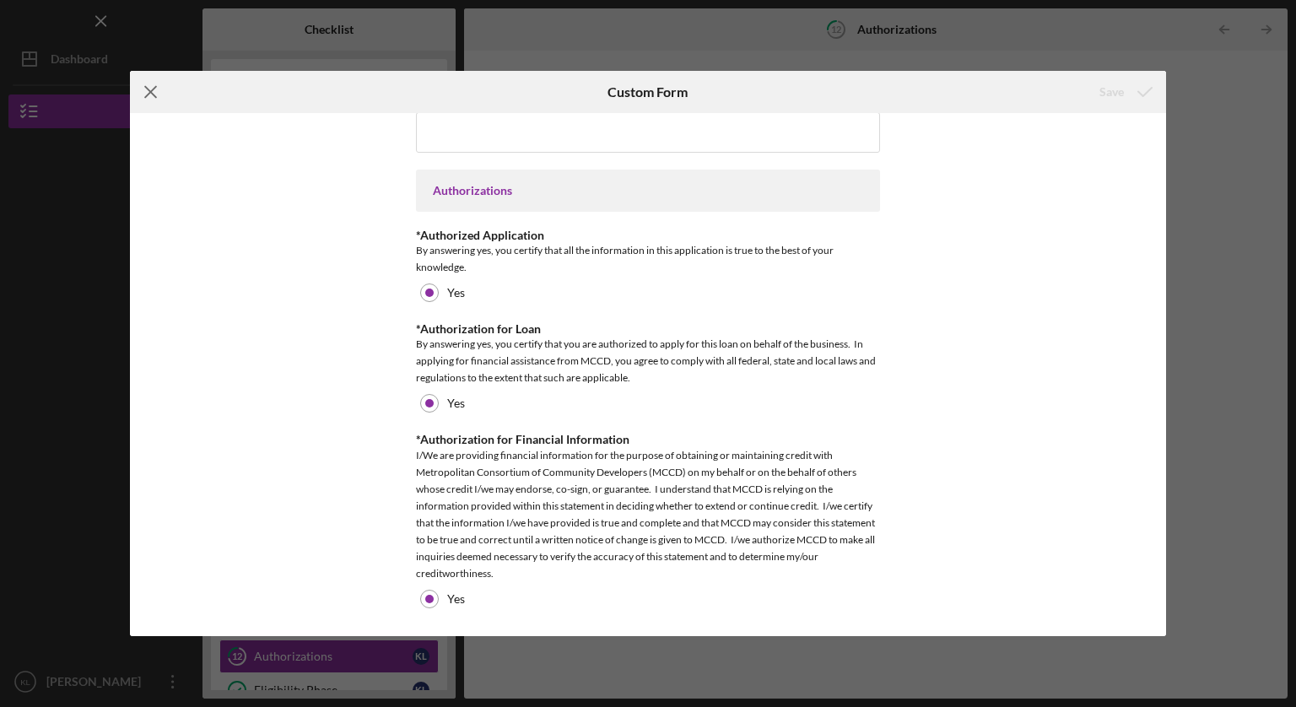
click at [149, 95] on icon "Icon/Menu Close" at bounding box center [151, 92] width 42 height 42
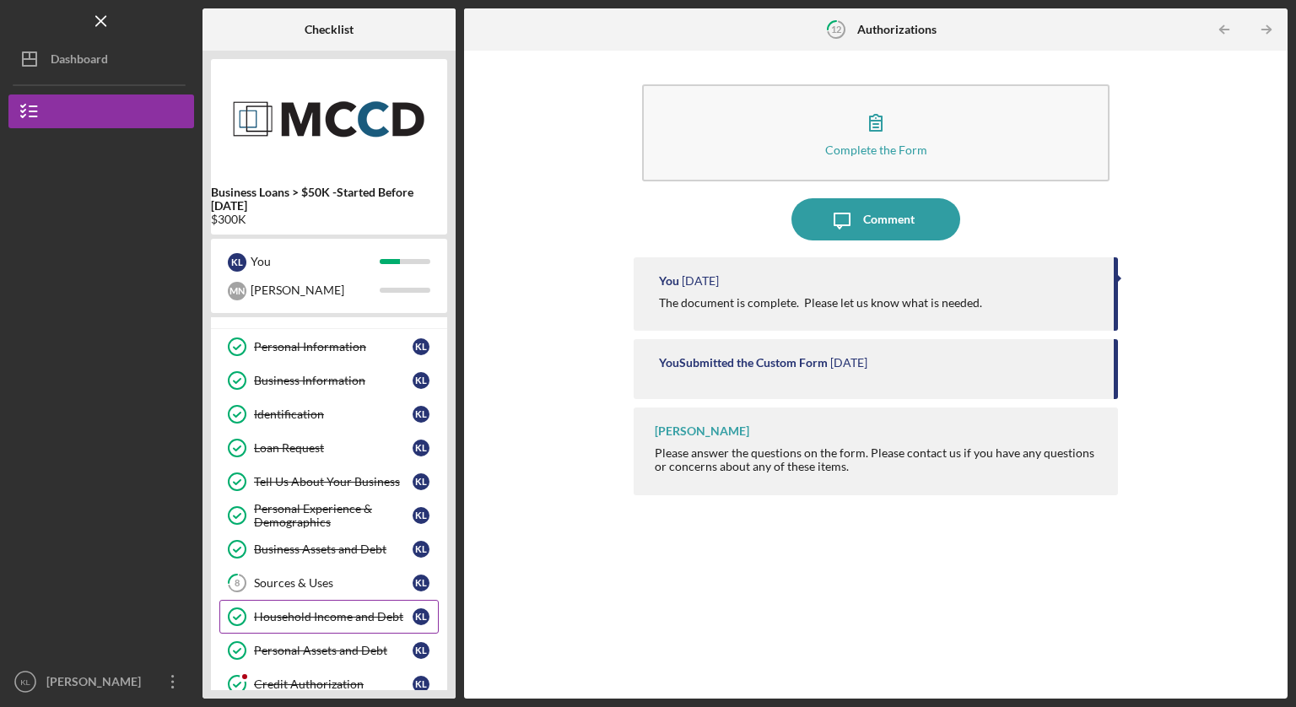
scroll to position [20, 0]
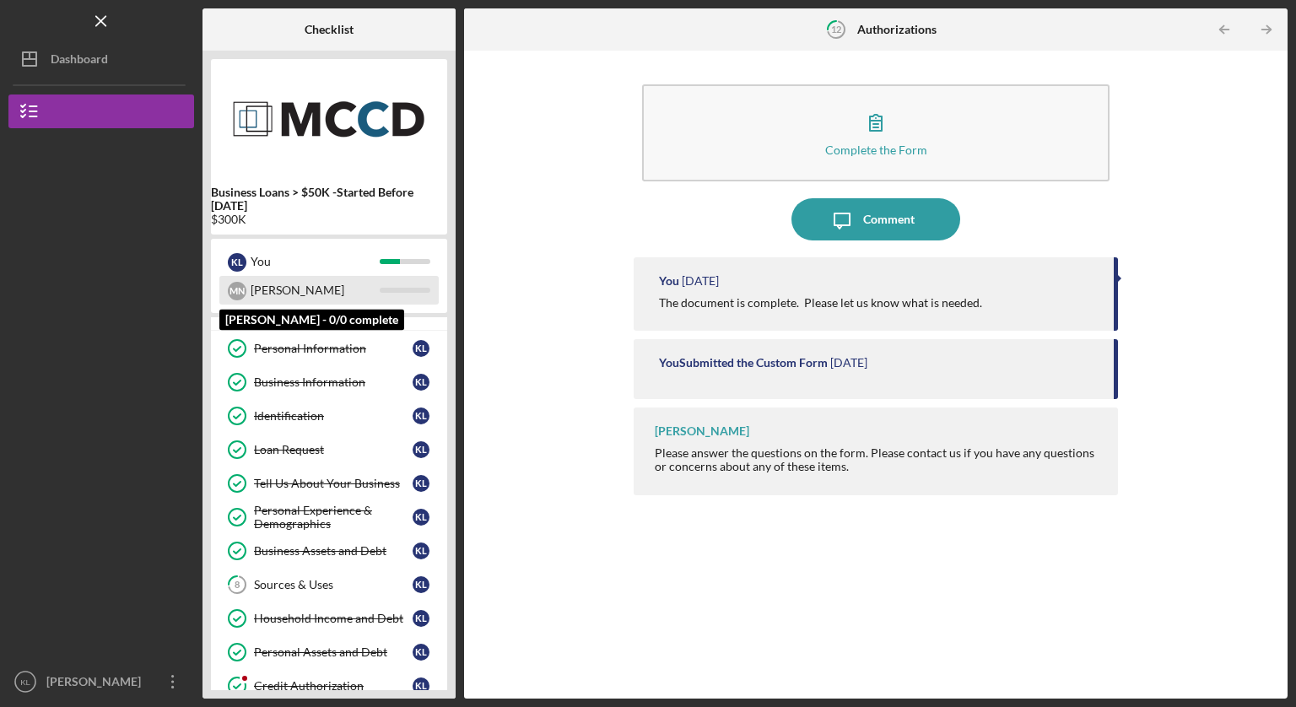
click at [286, 289] on div "[PERSON_NAME]" at bounding box center [315, 290] width 129 height 29
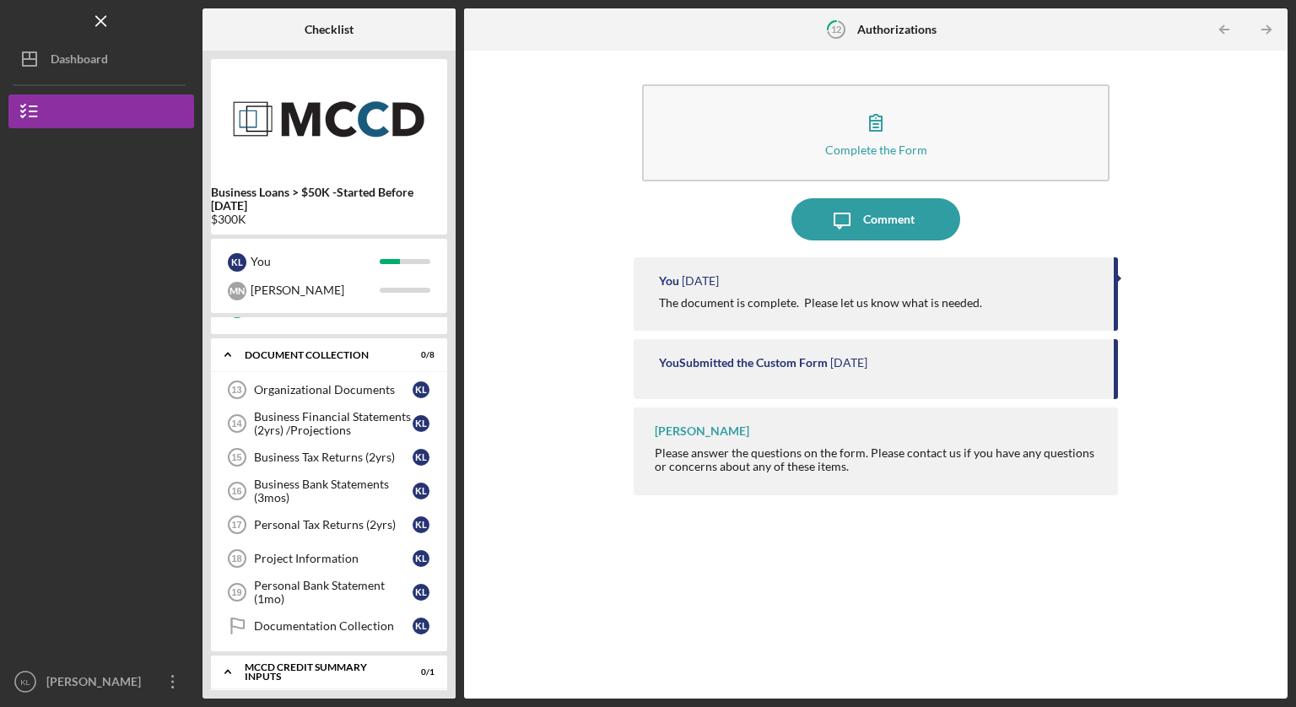
scroll to position [467, 0]
click at [296, 399] on link "Organizational Documents 13 Organizational Documents K L" at bounding box center [328, 388] width 219 height 34
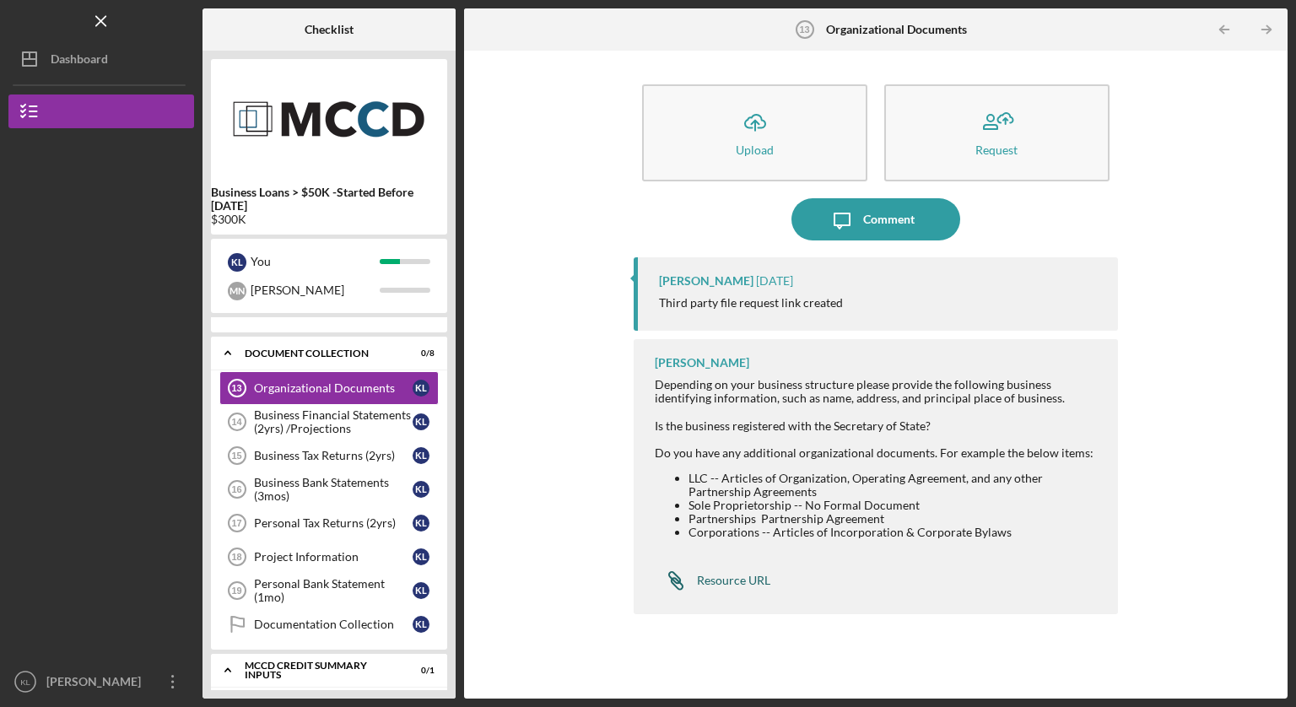
click at [748, 581] on div "Resource URL" at bounding box center [733, 581] width 73 height 14
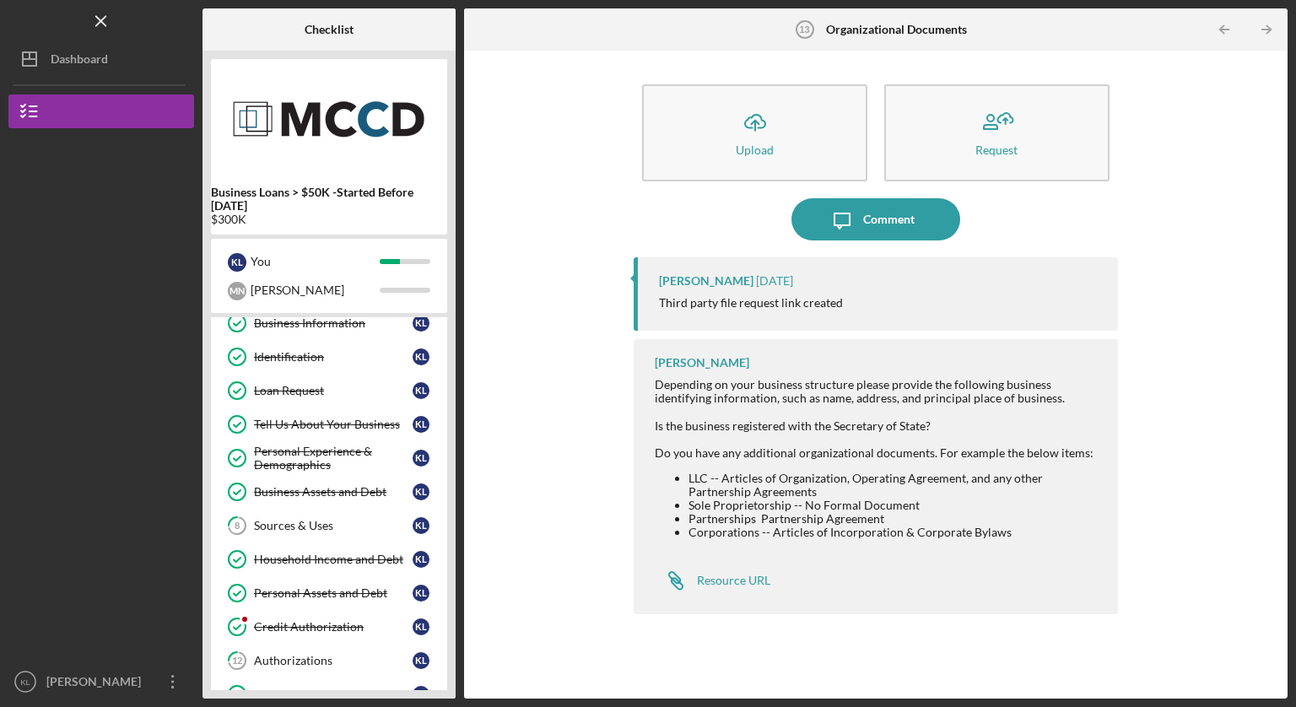
scroll to position [70, 0]
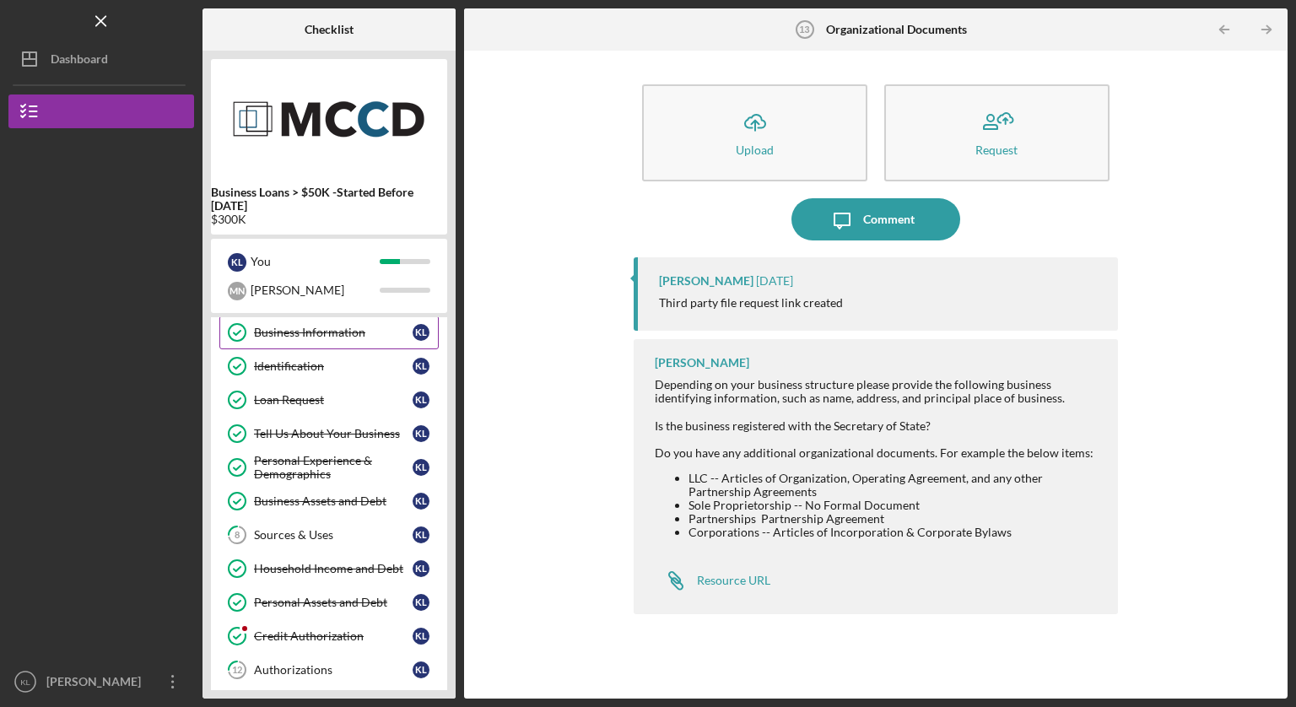
click at [305, 340] on link "Business Information Business Information K L" at bounding box center [328, 333] width 219 height 34
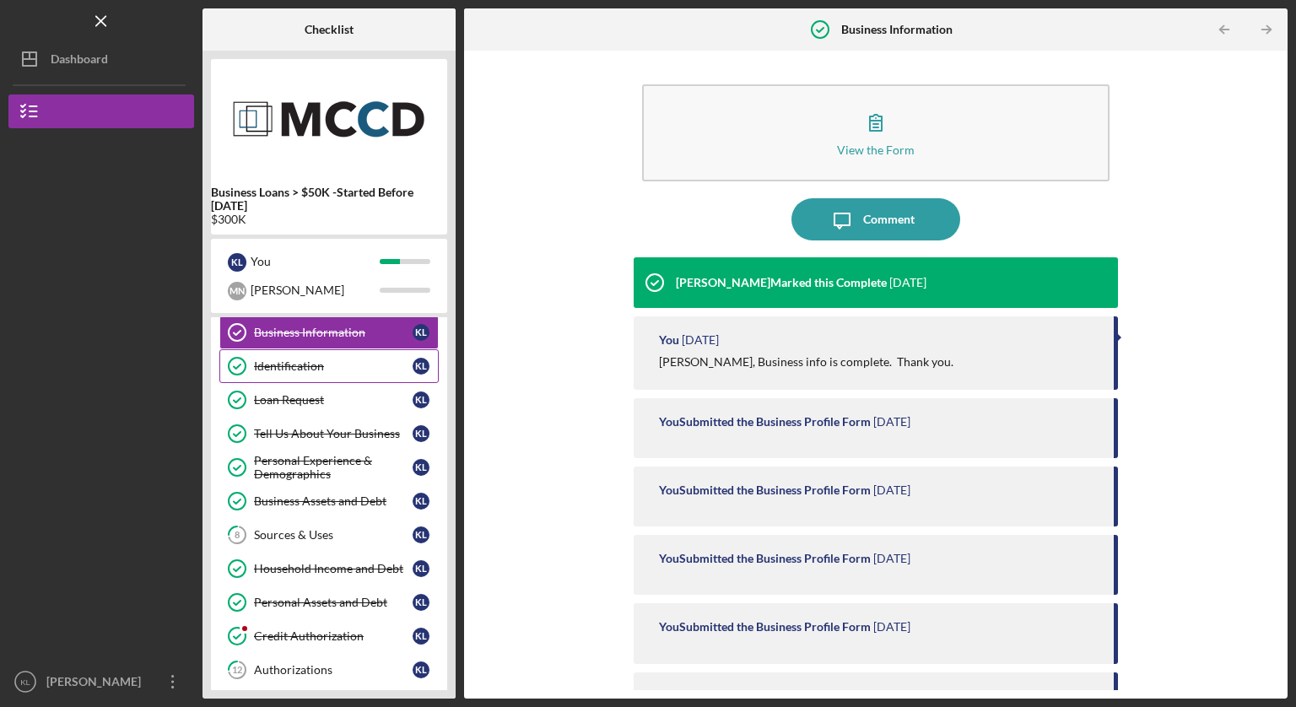
click at [306, 359] on div "Identification" at bounding box center [333, 366] width 159 height 14
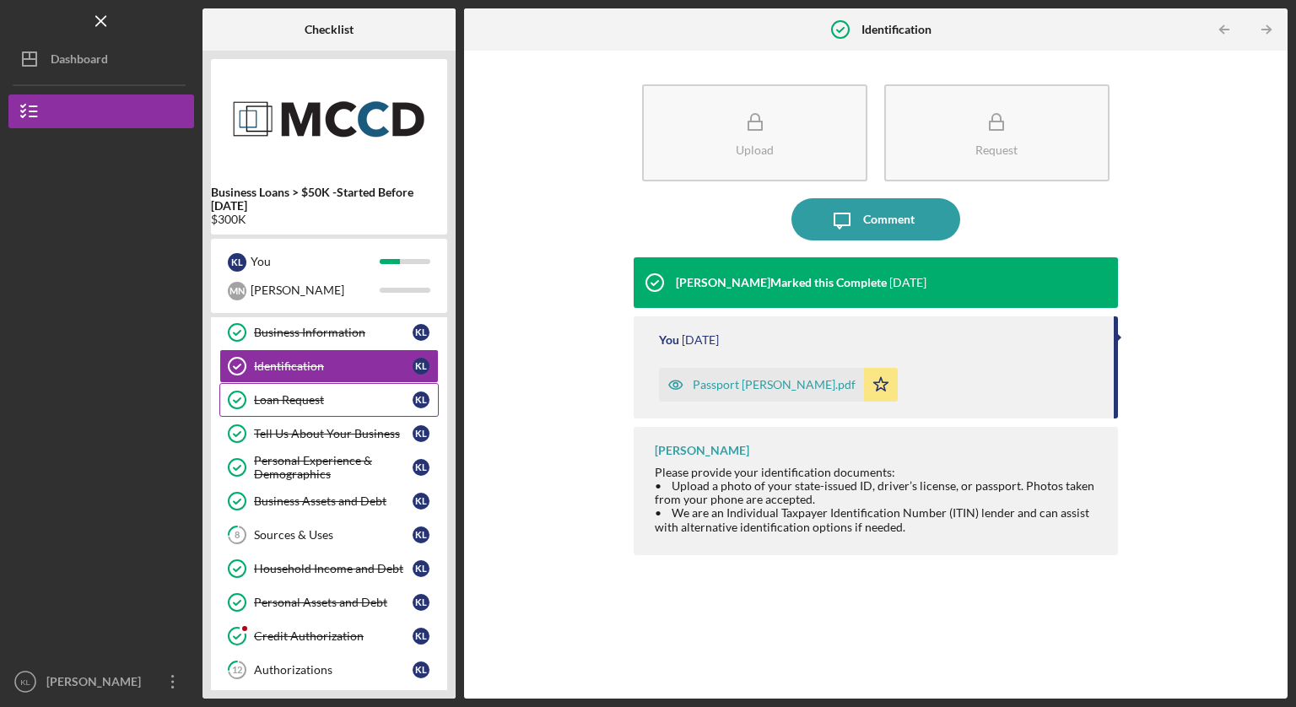
click at [304, 394] on div "Loan Request" at bounding box center [333, 400] width 159 height 14
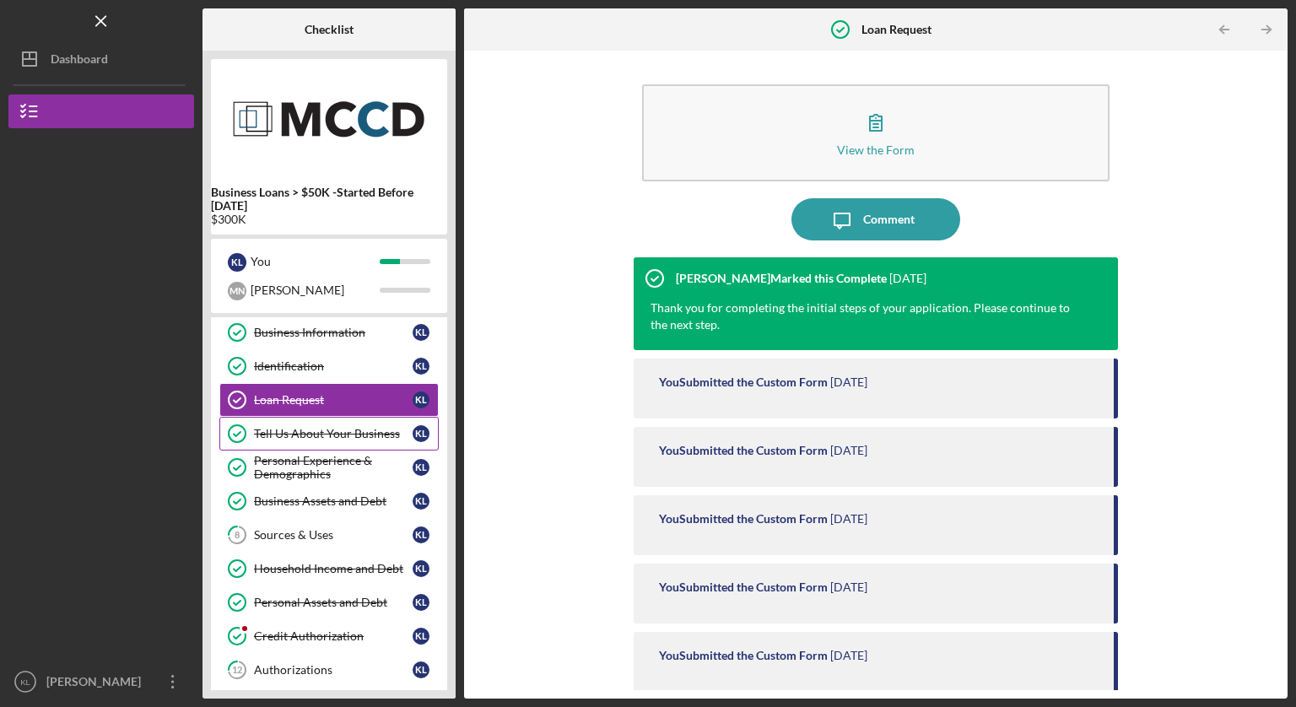
click at [302, 419] on link "Tell Us About Your Business Tell Us About Your Business K L" at bounding box center [328, 434] width 219 height 34
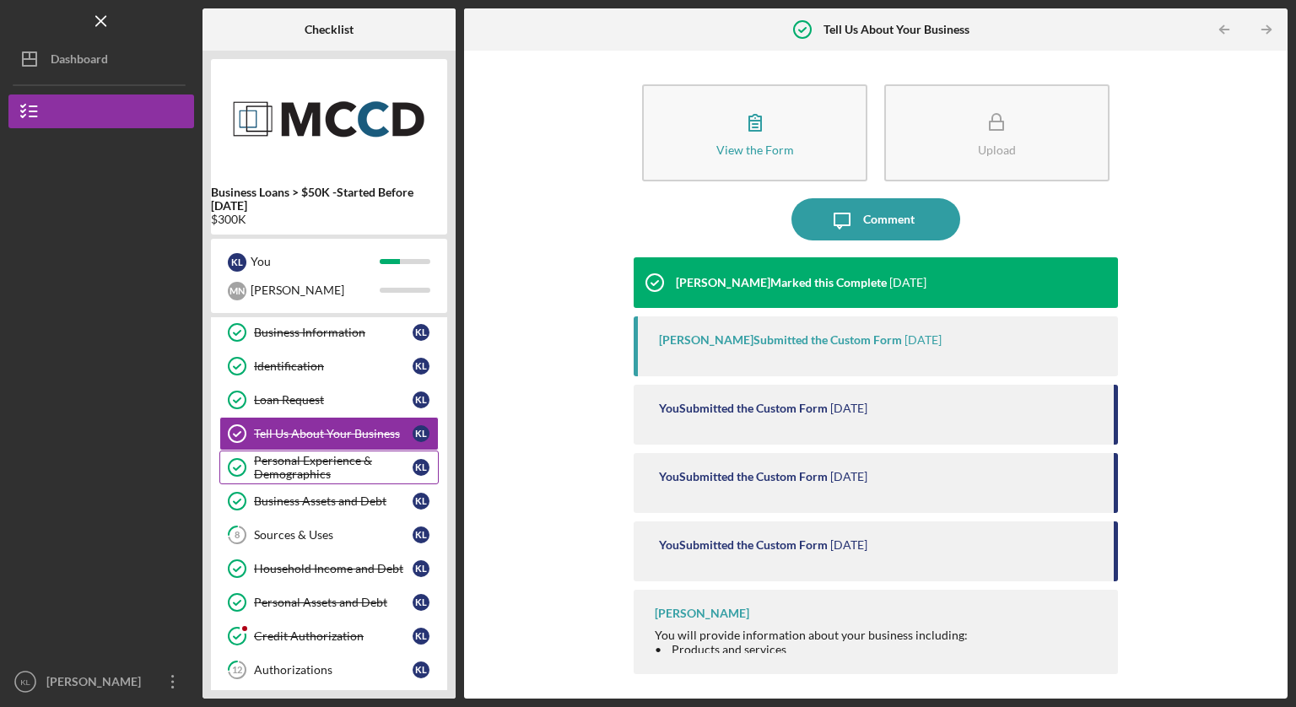
click at [299, 455] on div "Personal Experience & Demographics" at bounding box center [333, 467] width 159 height 27
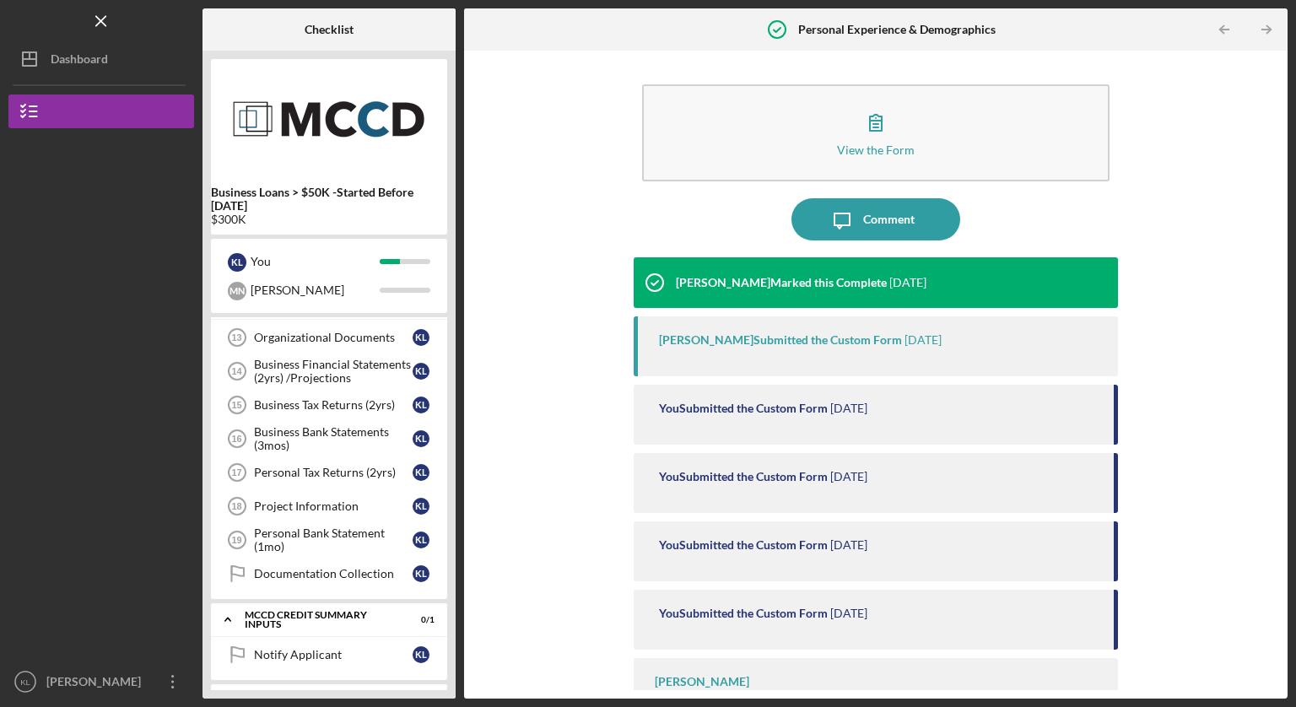
scroll to position [519, 0]
